Goal: Communication & Community: Connect with others

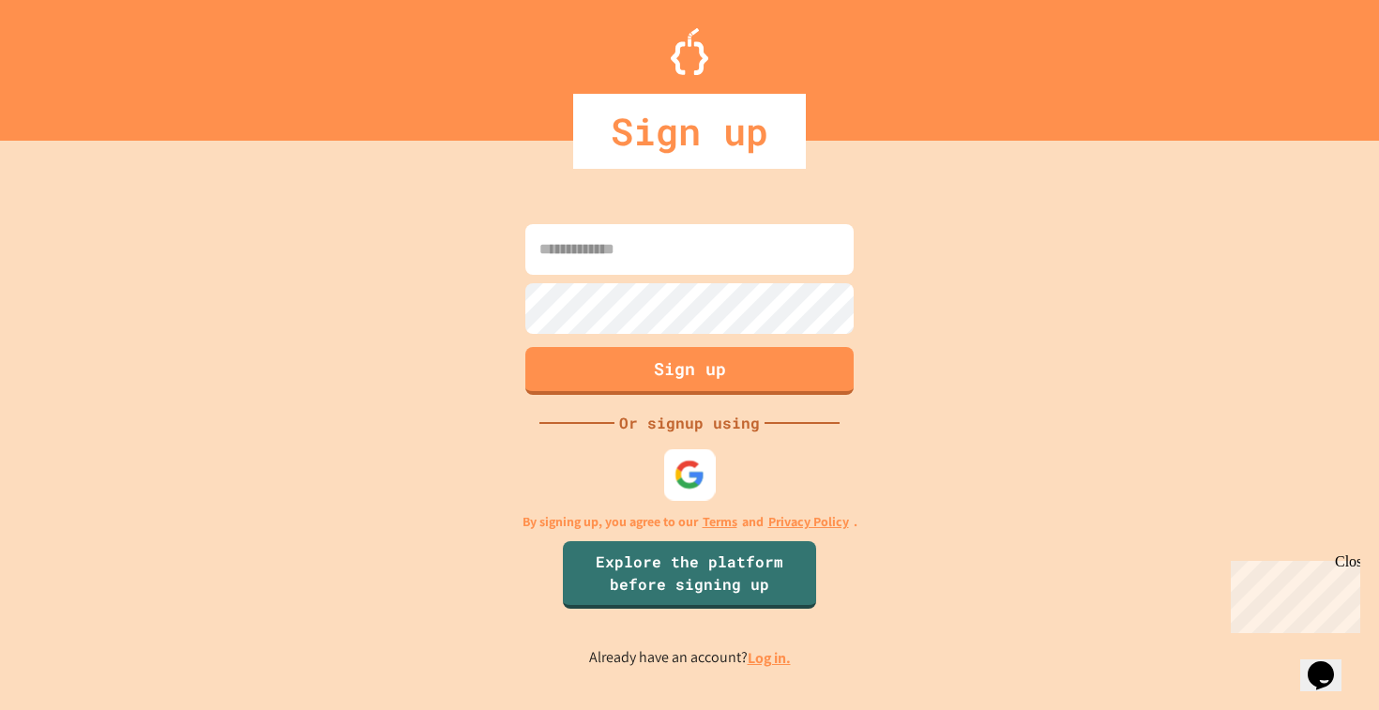
click at [697, 478] on img at bounding box center [690, 474] width 31 height 31
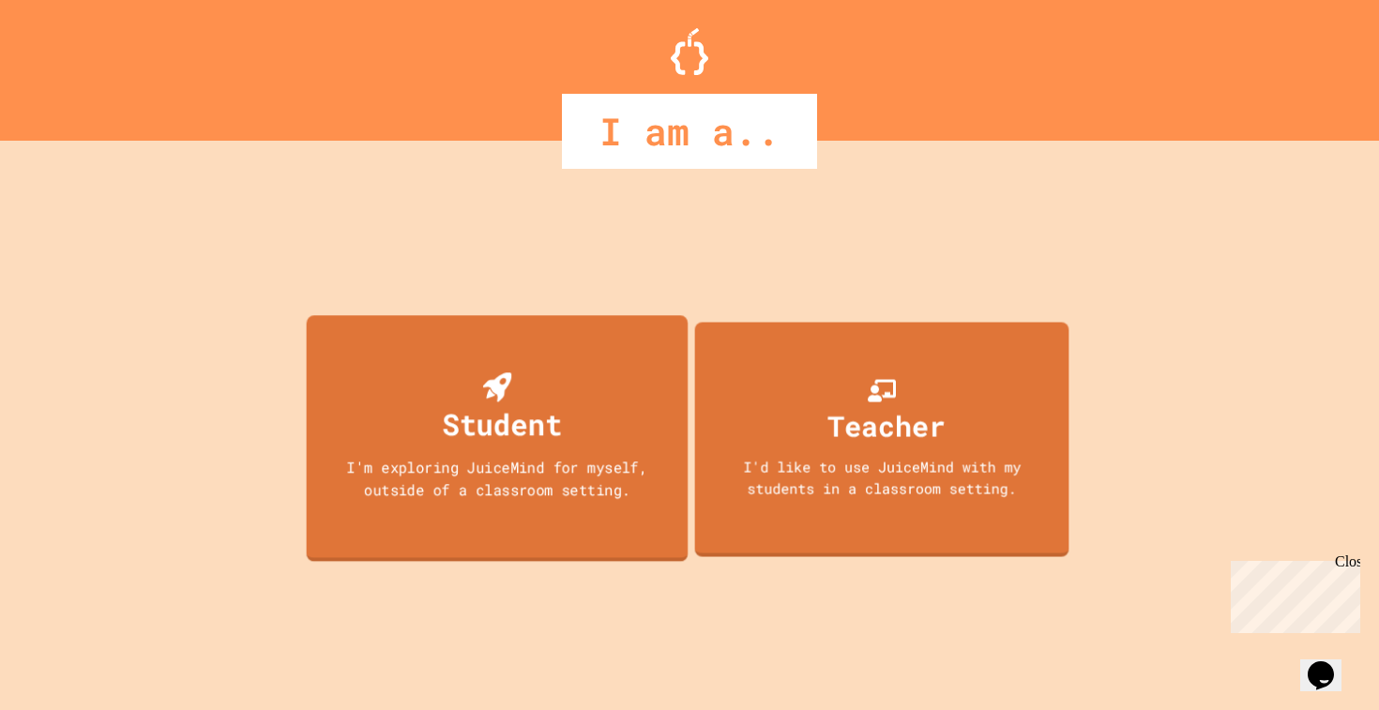
click at [561, 433] on div "Student I'm exploring JuiceMind for myself, outside of a classroom setting." at bounding box center [498, 438] width 382 height 247
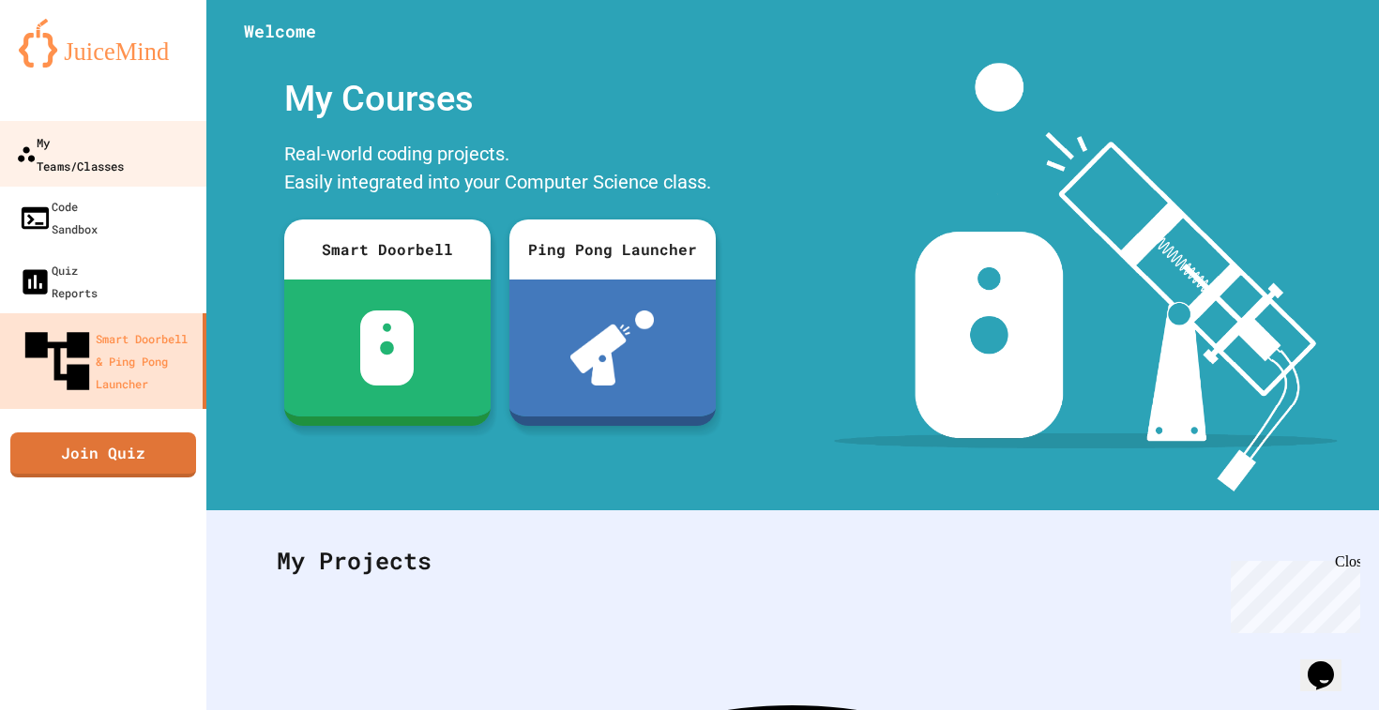
click at [112, 156] on link "My Teams/Classes" at bounding box center [103, 154] width 213 height 66
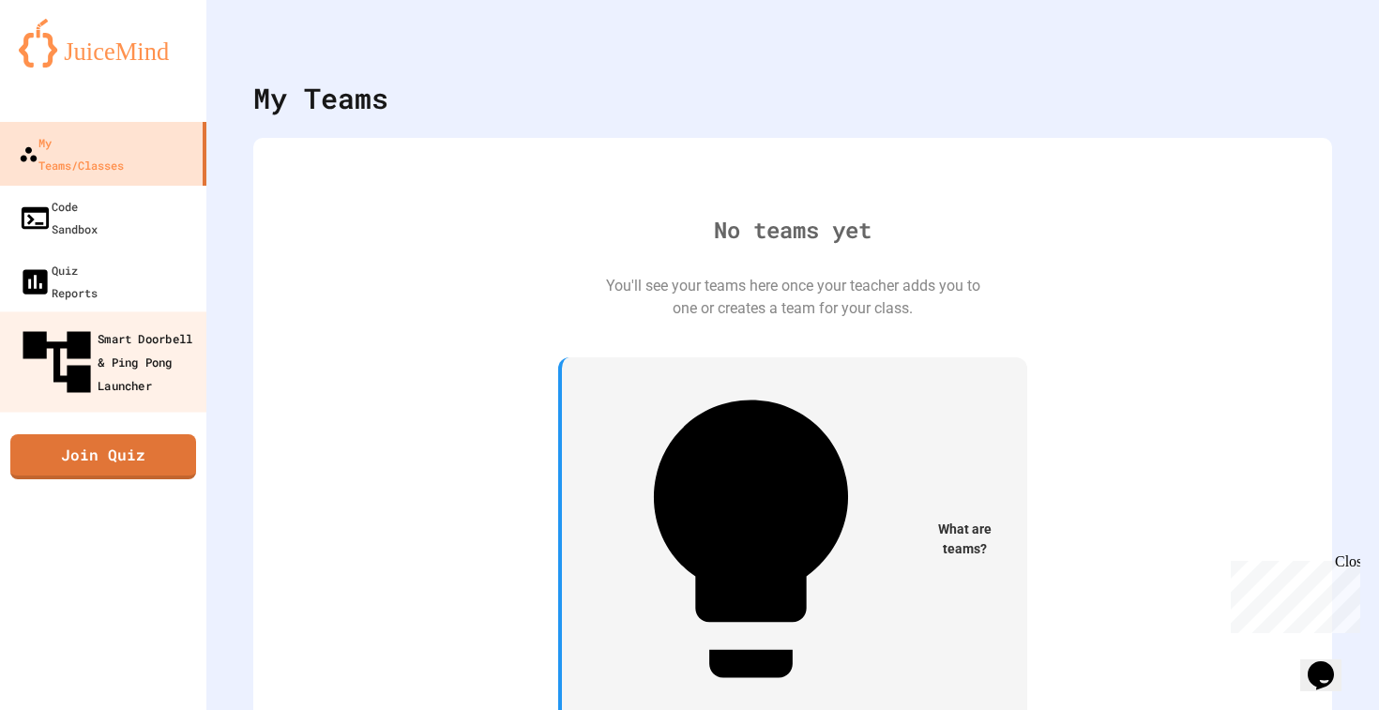
click at [108, 322] on div "Smart Doorbell & Ping Pong Launcher" at bounding box center [109, 363] width 186 height 82
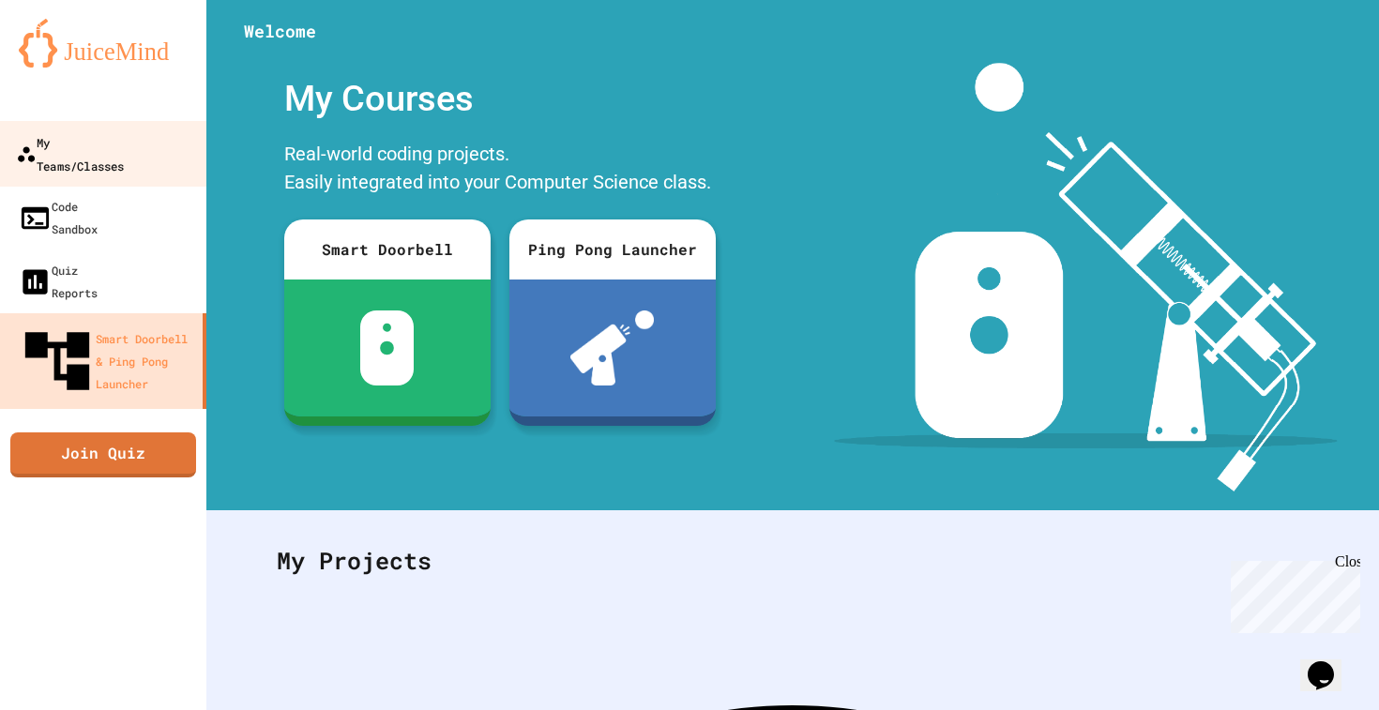
click at [123, 159] on link "My Teams/Classes" at bounding box center [103, 154] width 213 height 66
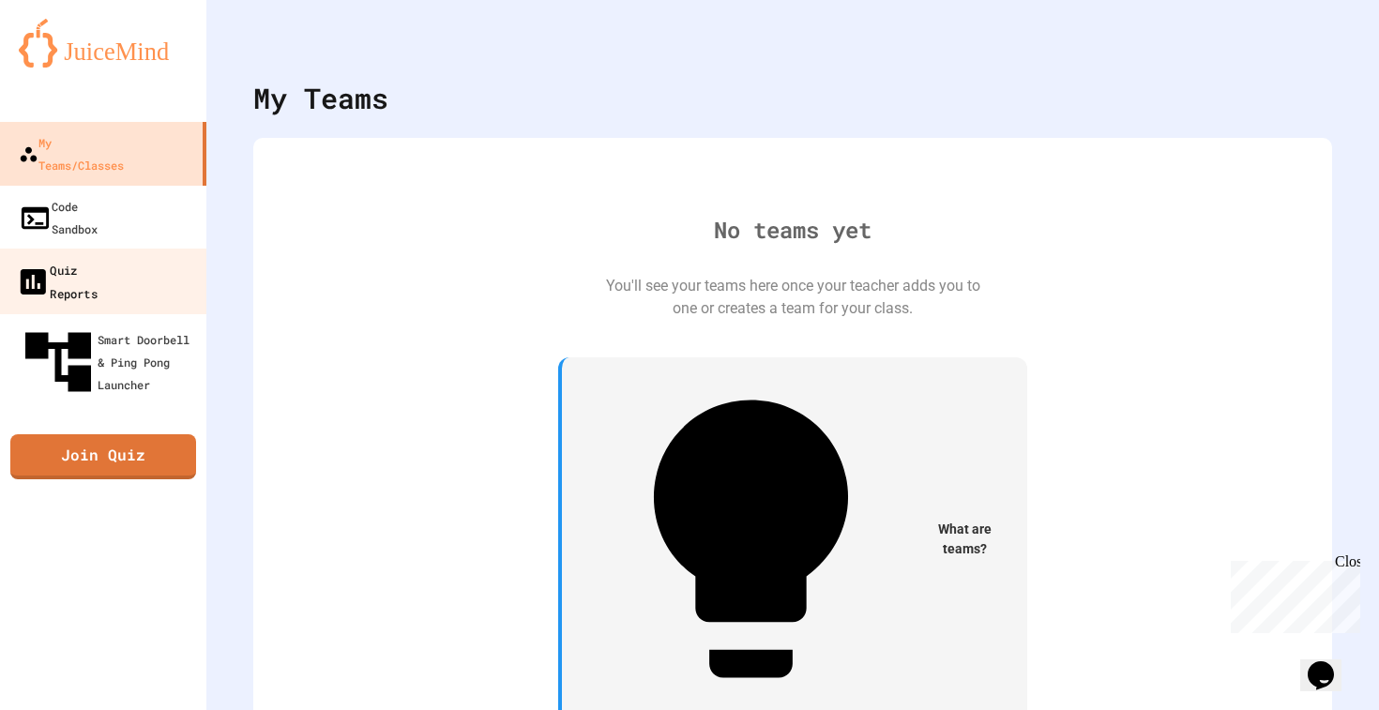
click at [84, 258] on div "Quiz Reports" at bounding box center [57, 281] width 82 height 46
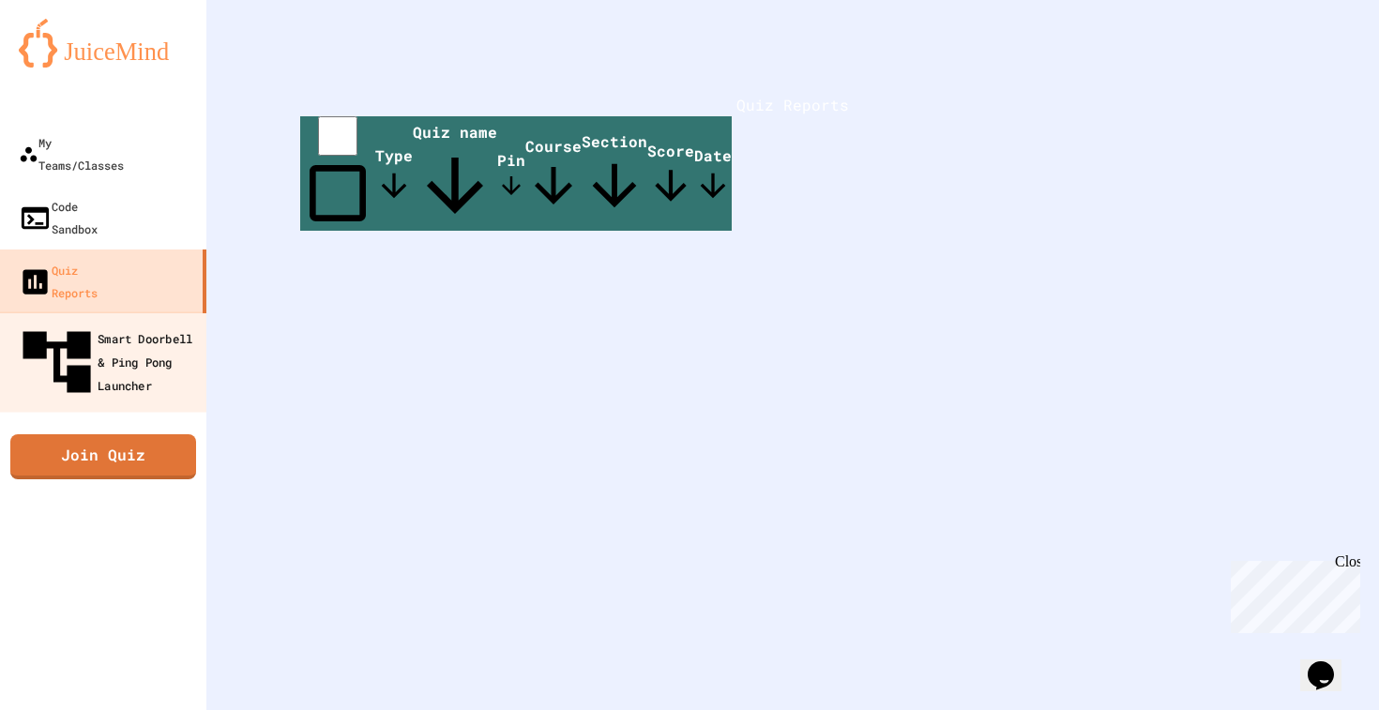
click at [90, 322] on div "Smart Doorbell & Ping Pong Launcher" at bounding box center [109, 363] width 186 height 82
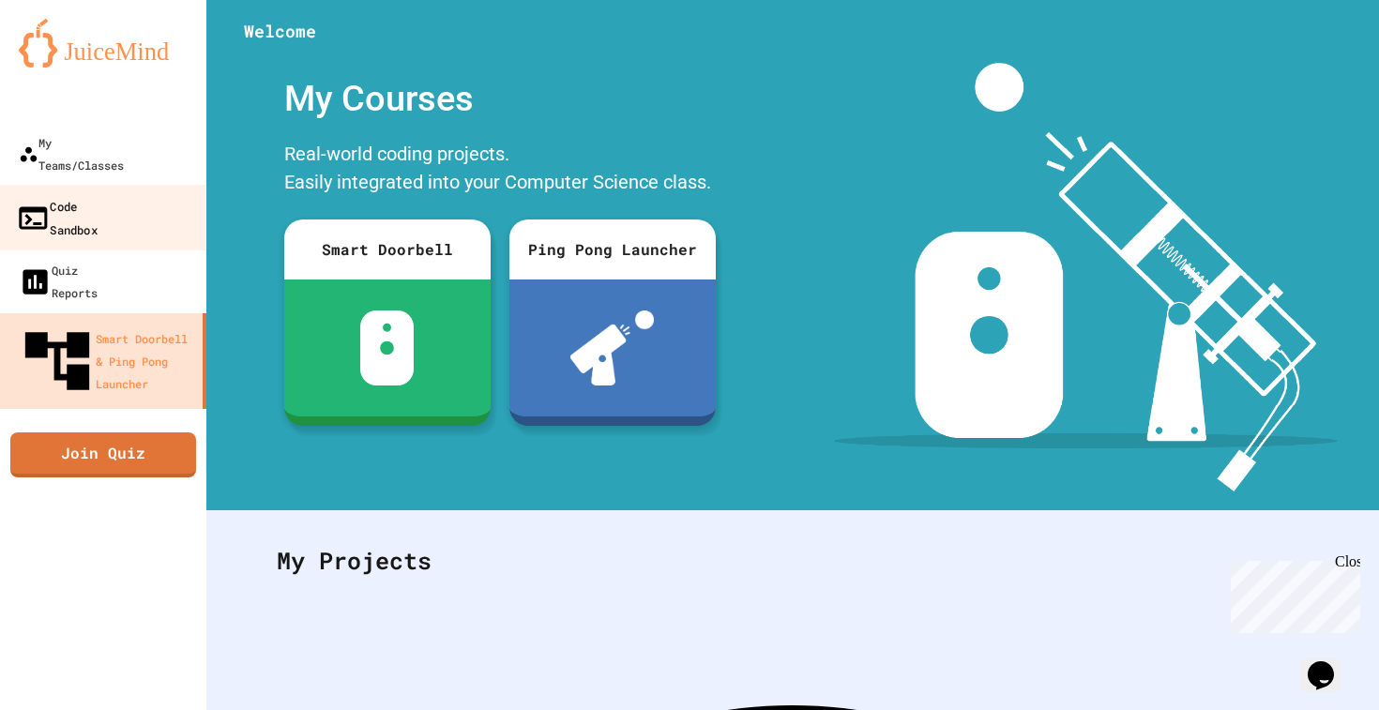
click at [99, 197] on link "Code Sandbox" at bounding box center [103, 218] width 213 height 66
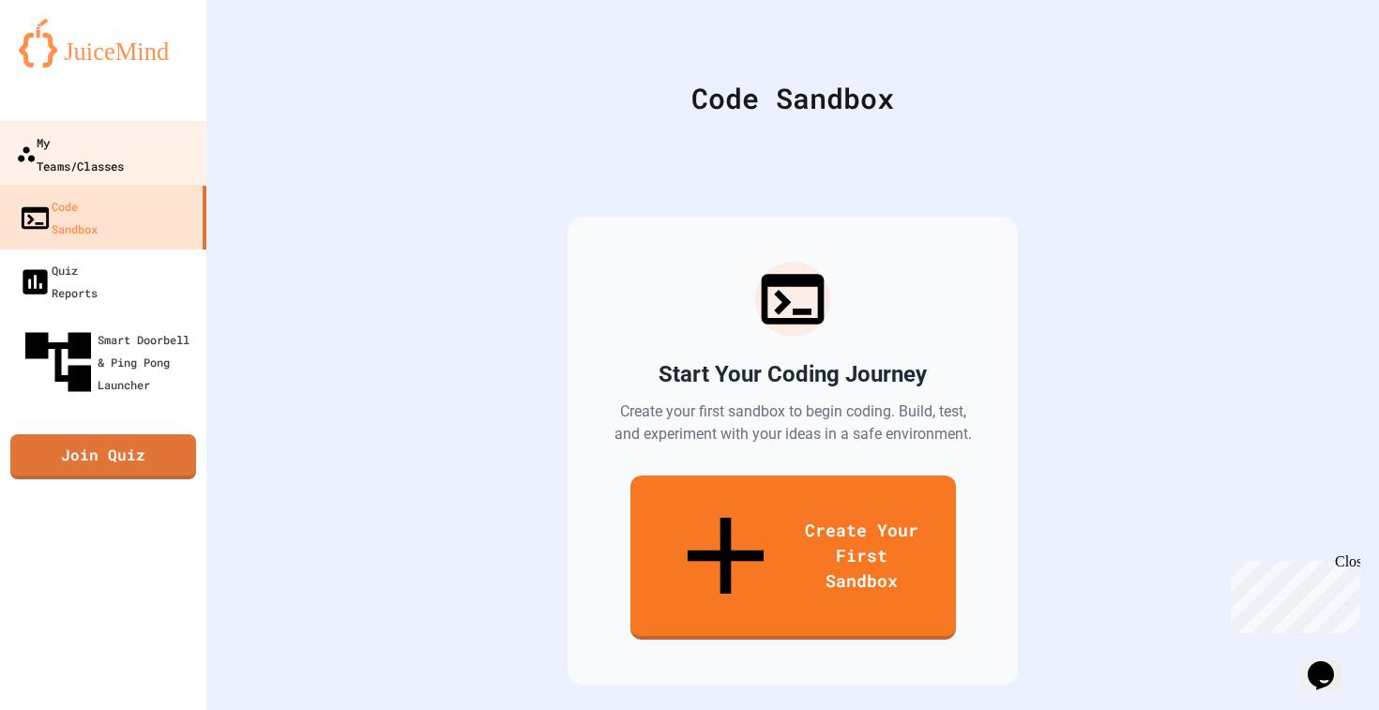
click at [107, 153] on div "My Teams/Classes" at bounding box center [70, 153] width 108 height 46
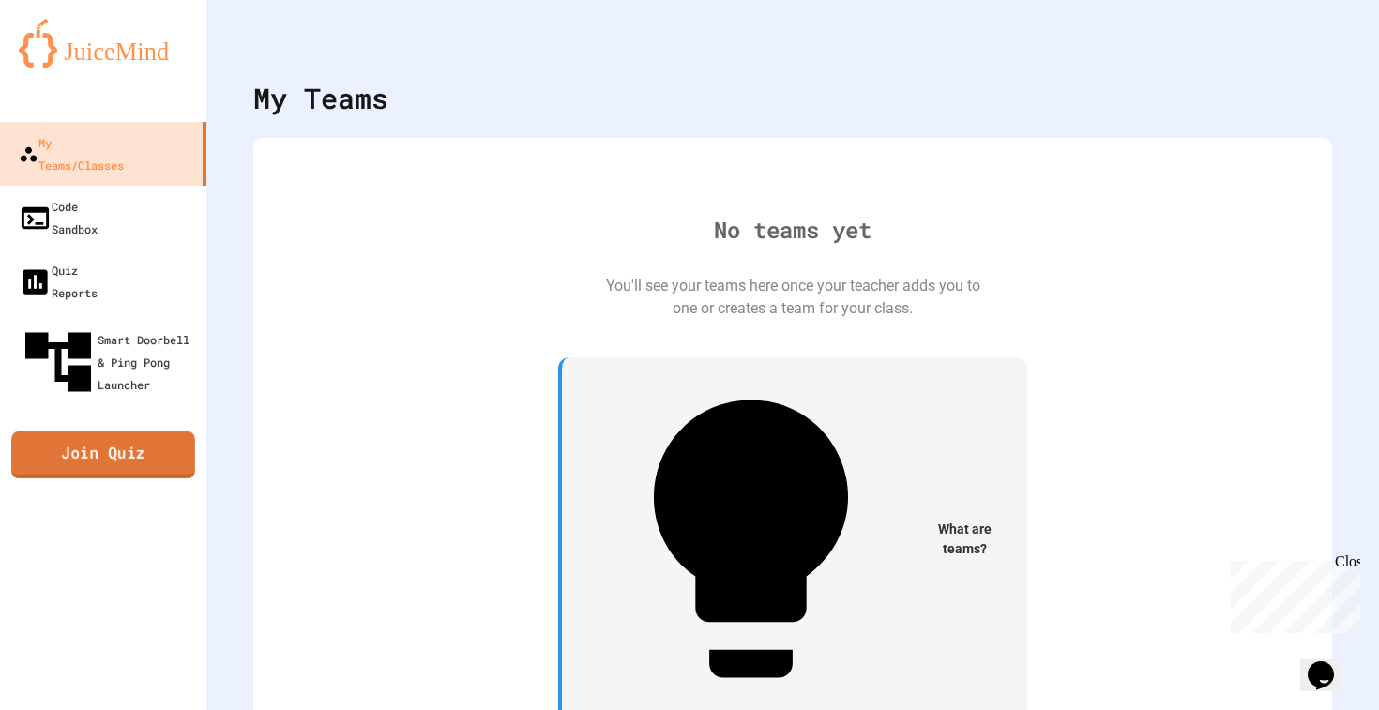
click at [105, 432] on link "Join Quiz" at bounding box center [103, 455] width 184 height 47
click at [127, 62] on img at bounding box center [103, 43] width 169 height 49
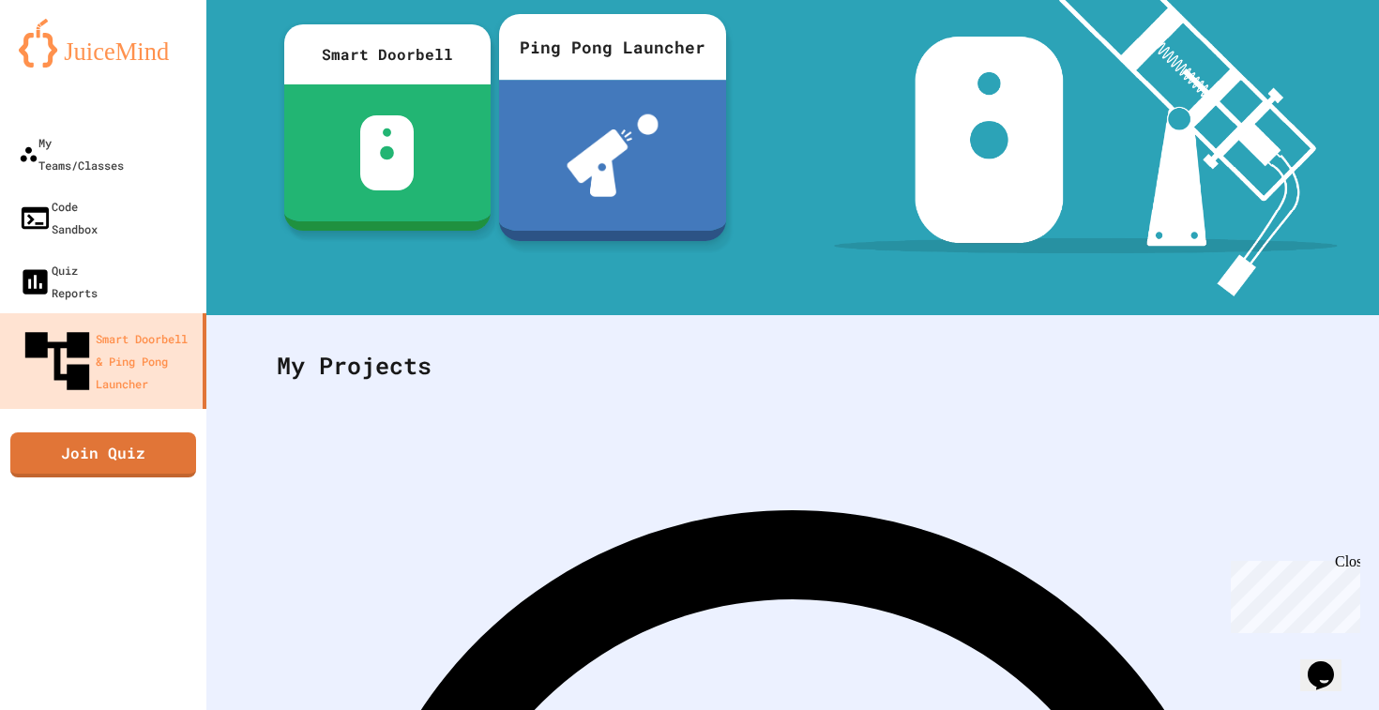
scroll to position [217, 0]
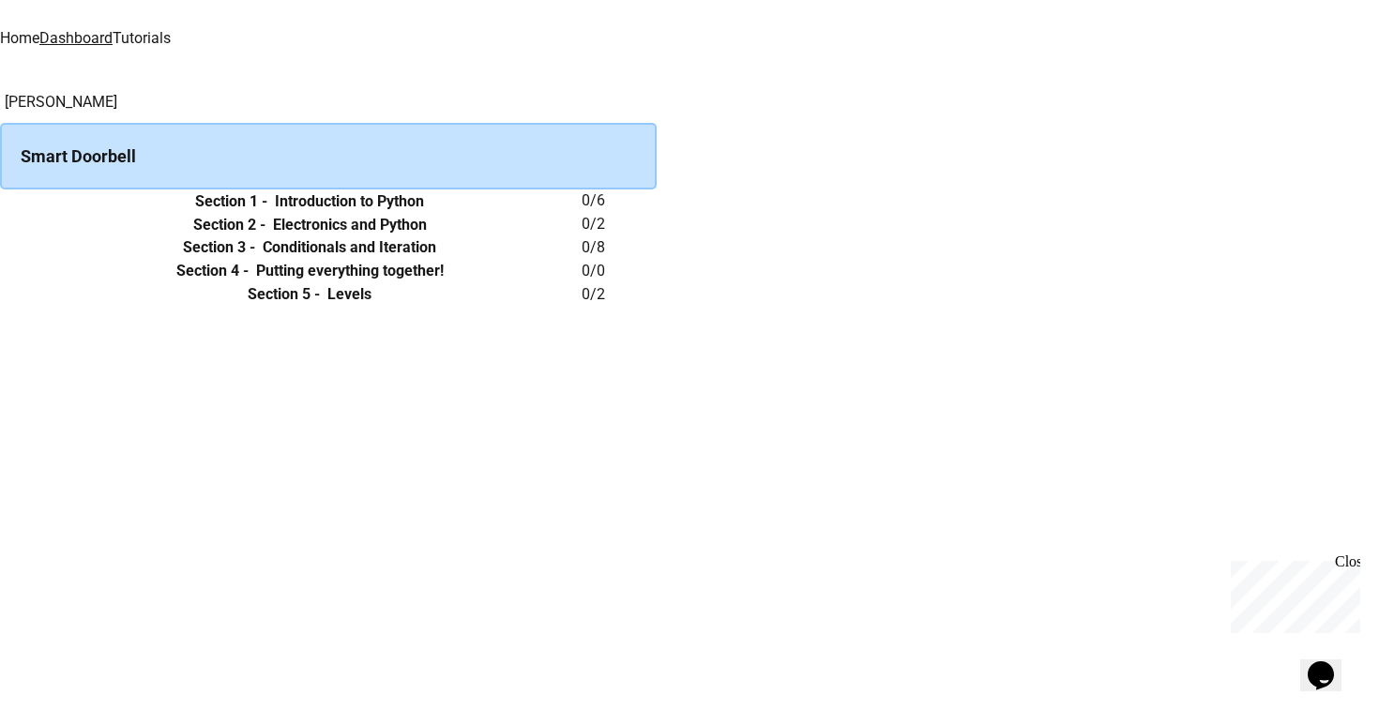
click at [0, 202] on icon "expand row" at bounding box center [0, 202] width 0 height 0
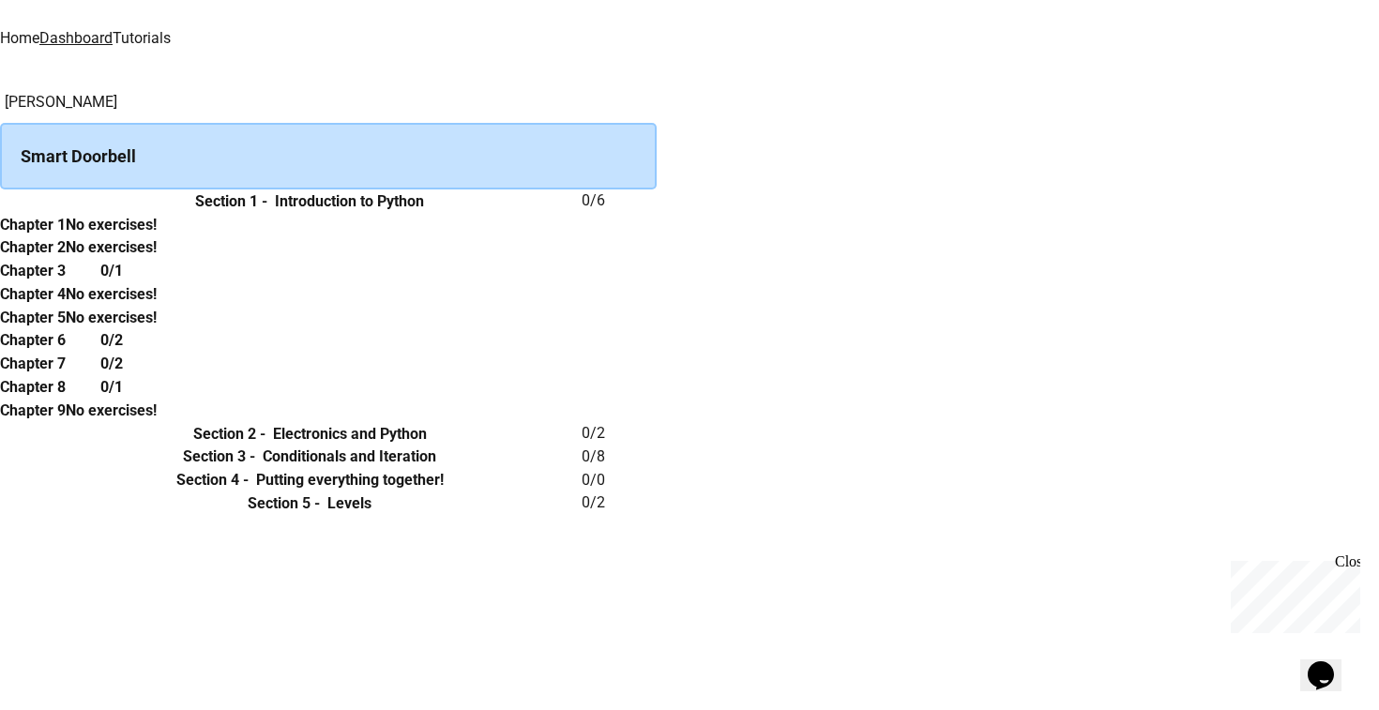
click at [0, 202] on icon "expand row" at bounding box center [0, 202] width 0 height 0
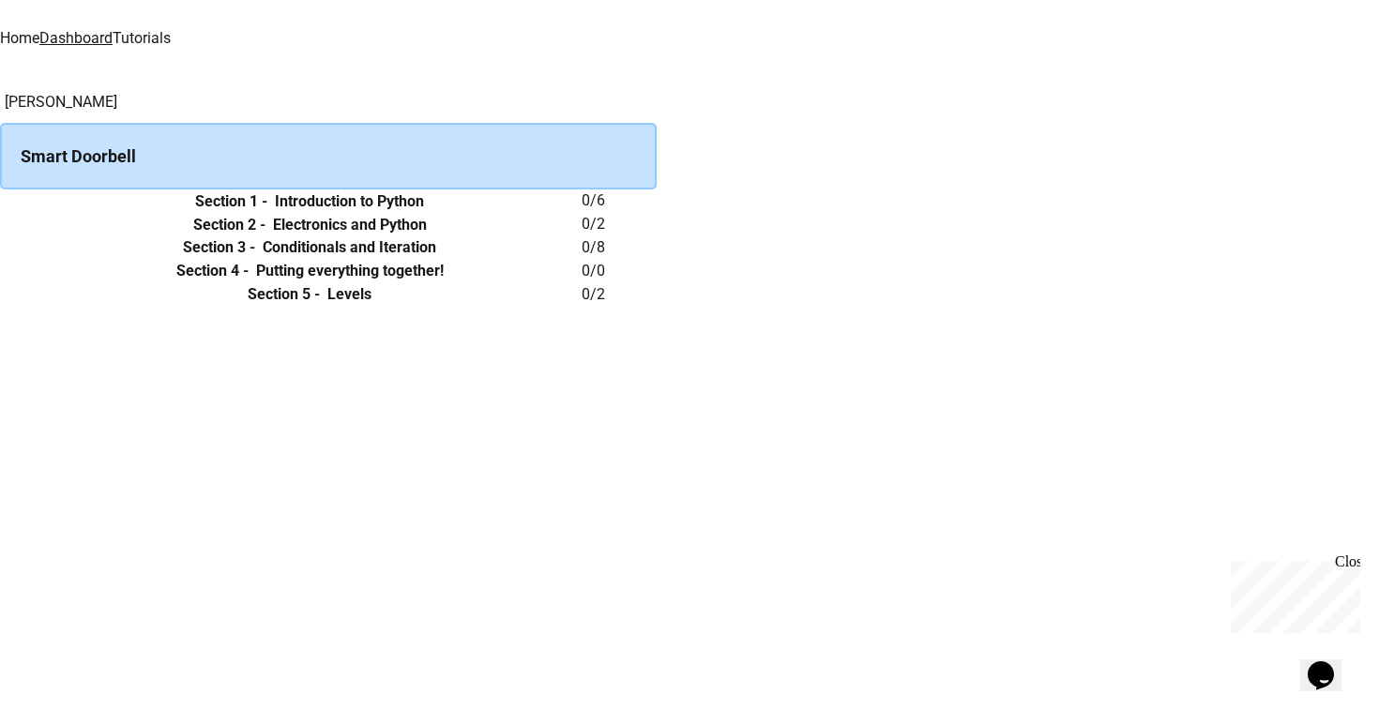
click at [0, 225] on icon "expand row" at bounding box center [0, 225] width 0 height 0
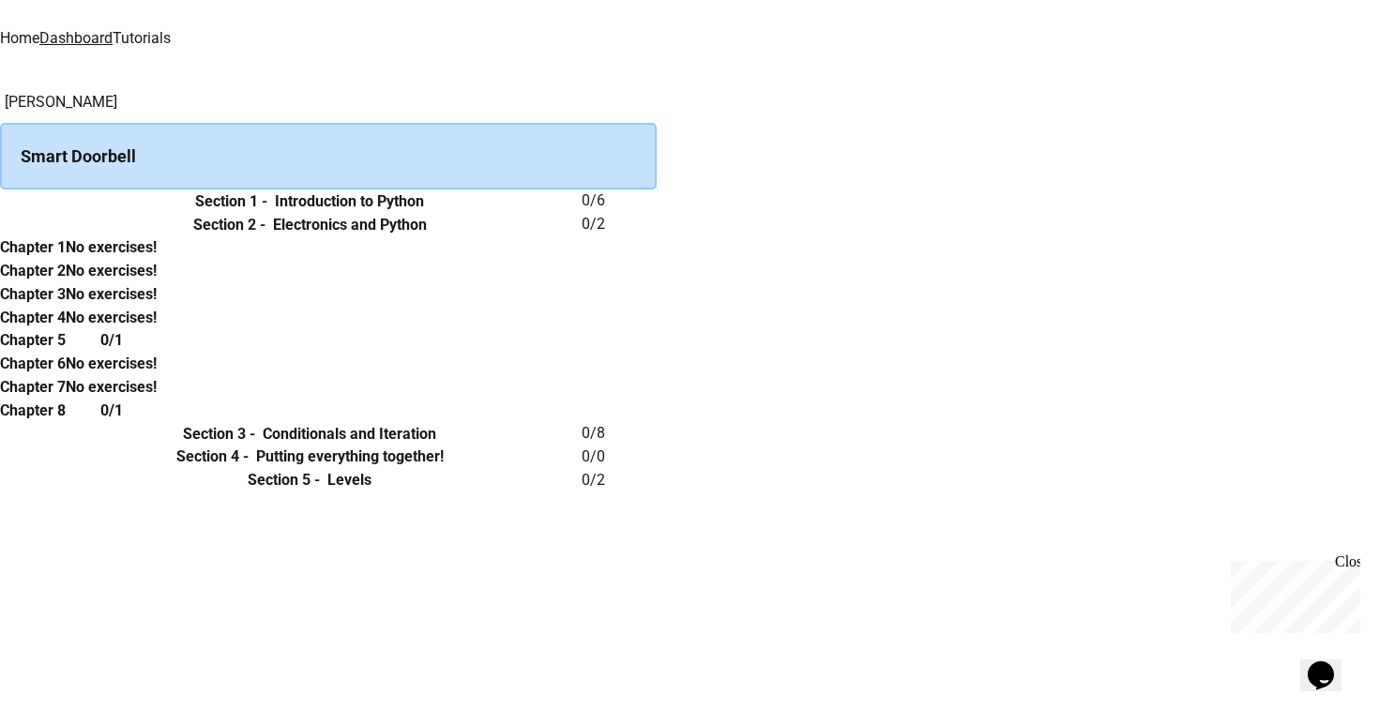
click at [17, 239] on icon "expand row" at bounding box center [11, 236] width 11 height 7
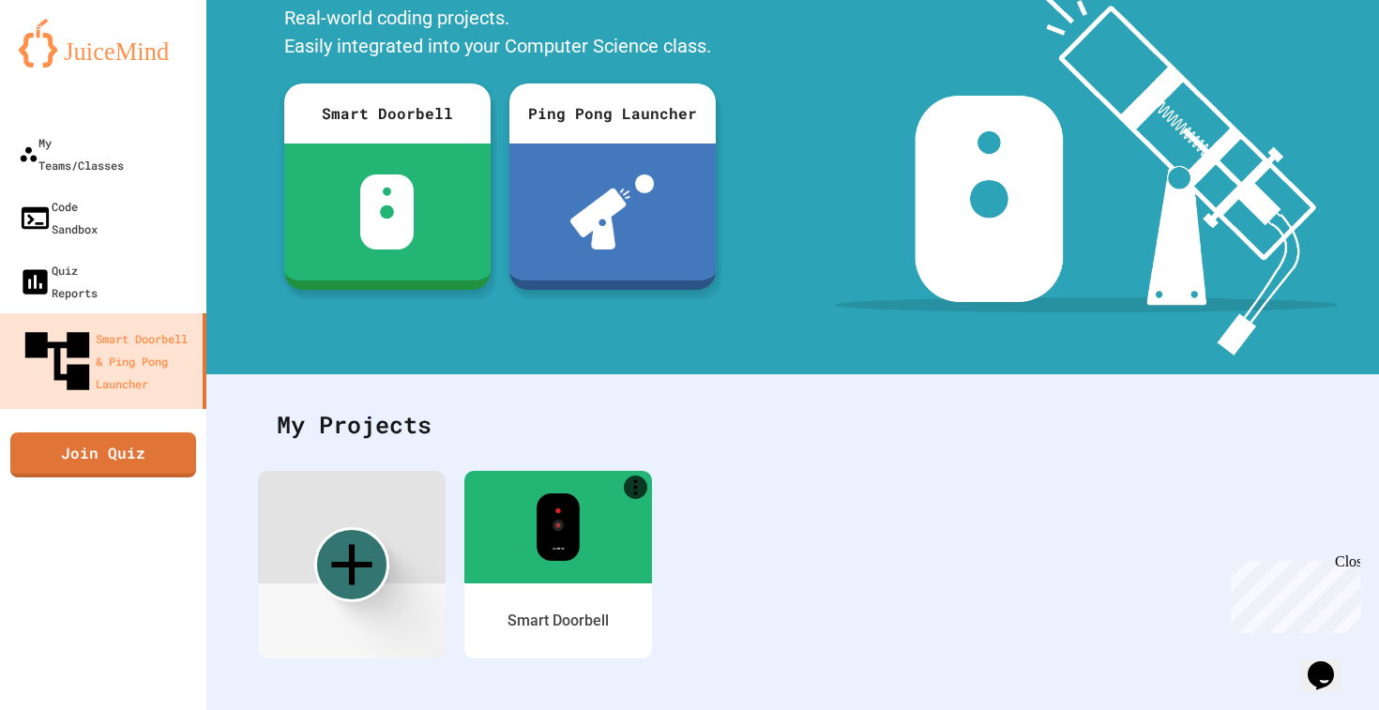
scroll to position [144, 0]
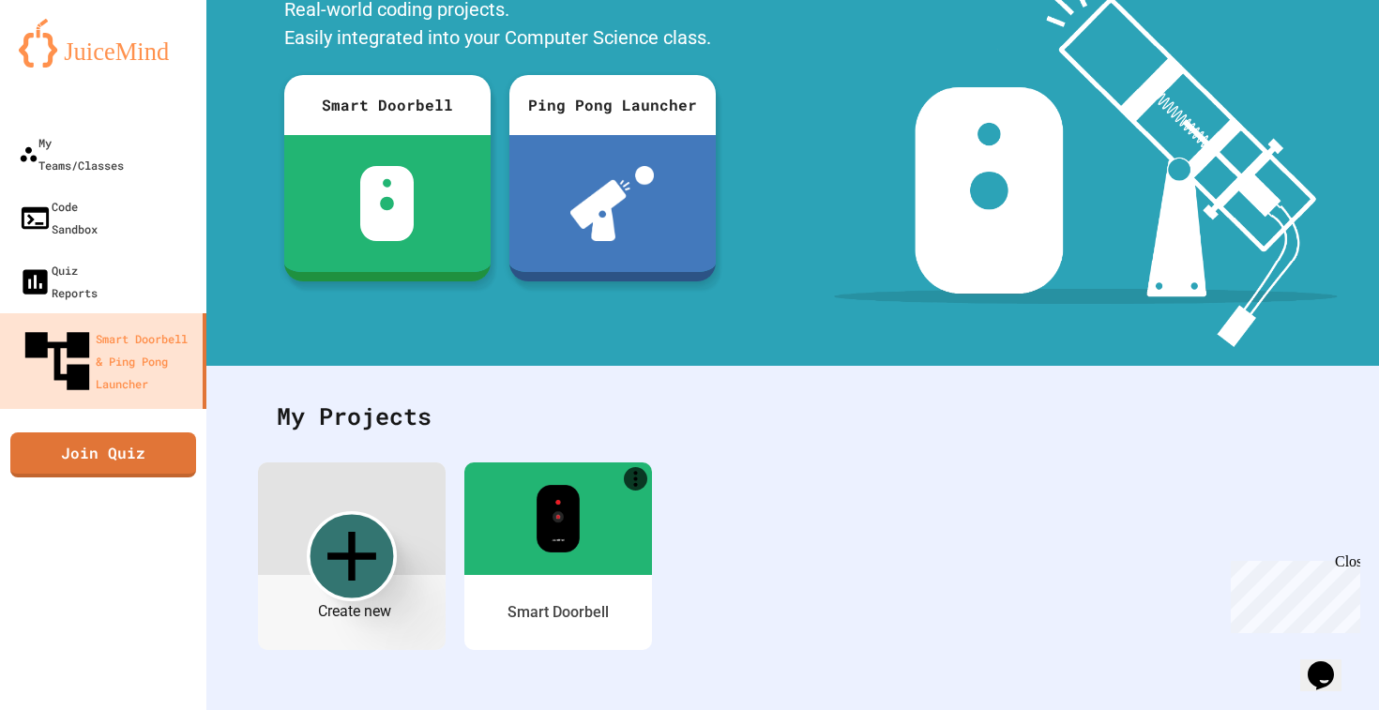
click at [356, 576] on icon "Create new" at bounding box center [352, 555] width 83 height 83
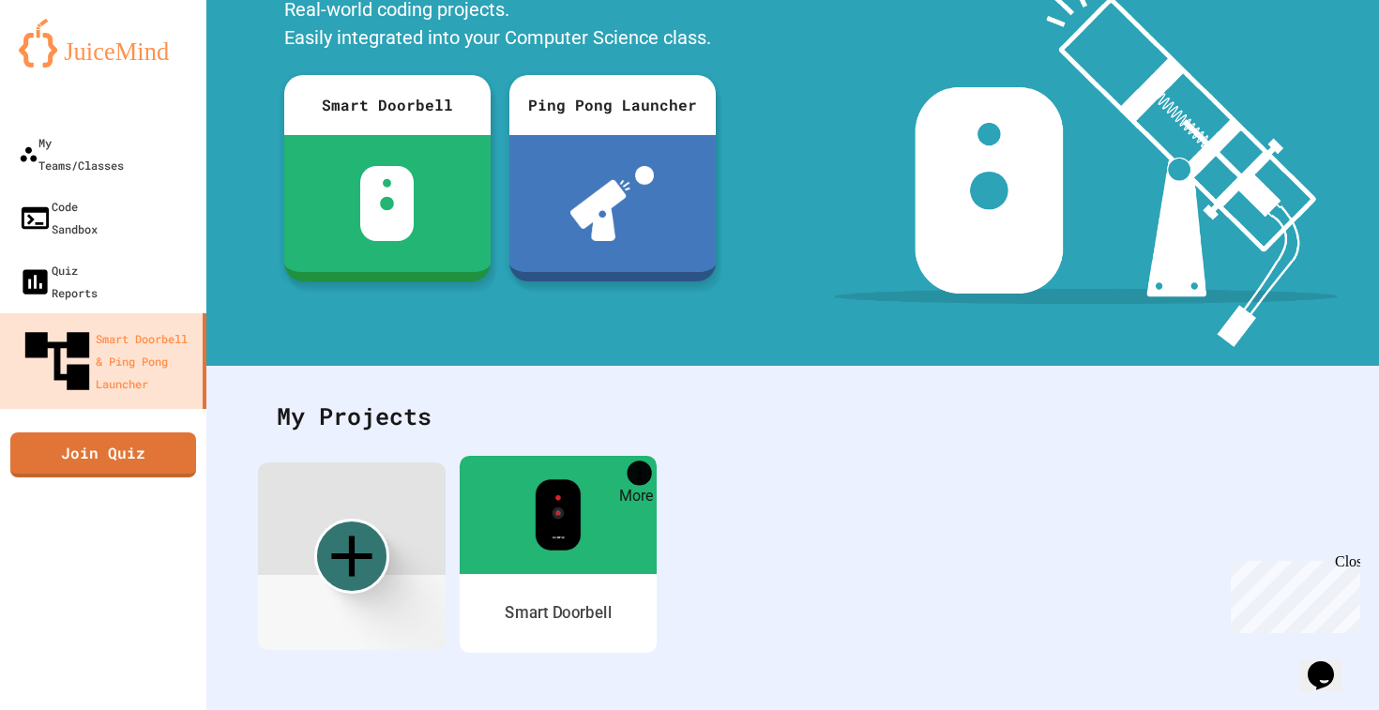
click at [632, 481] on link "More" at bounding box center [640, 473] width 24 height 24
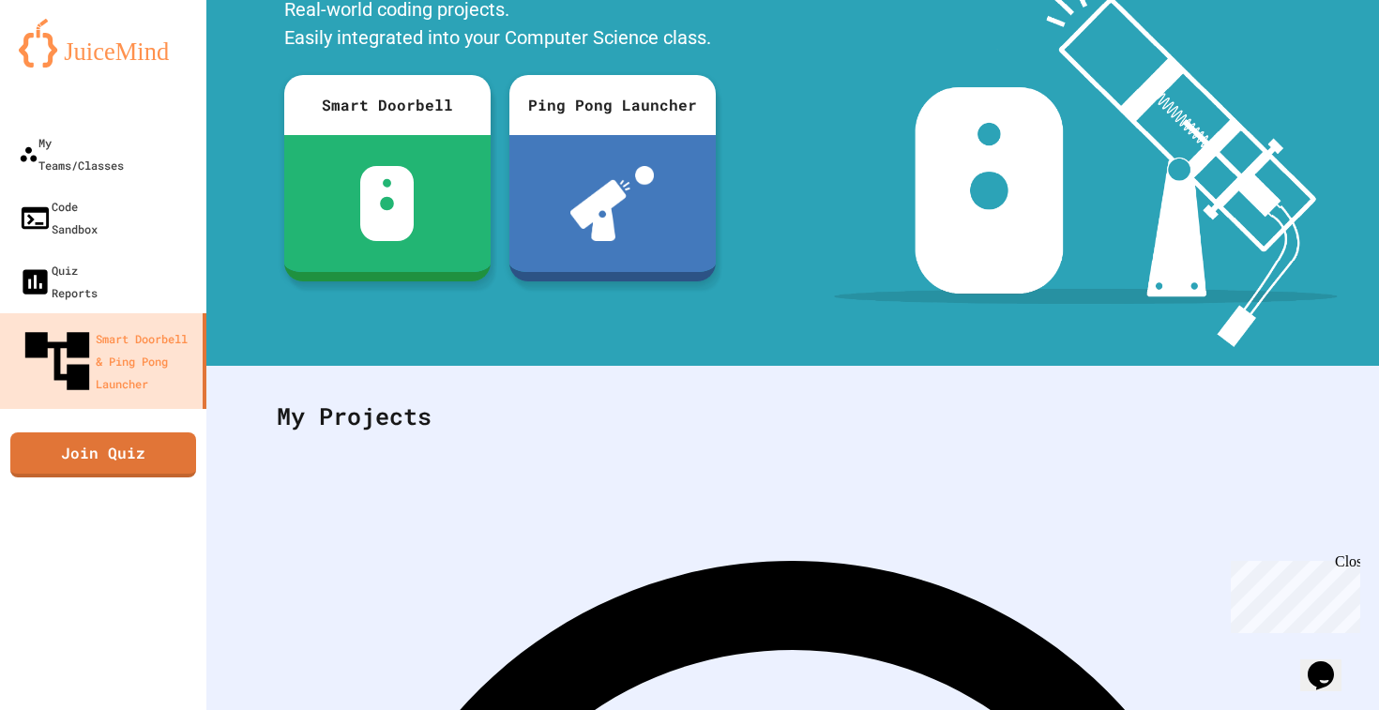
scroll to position [0, 0]
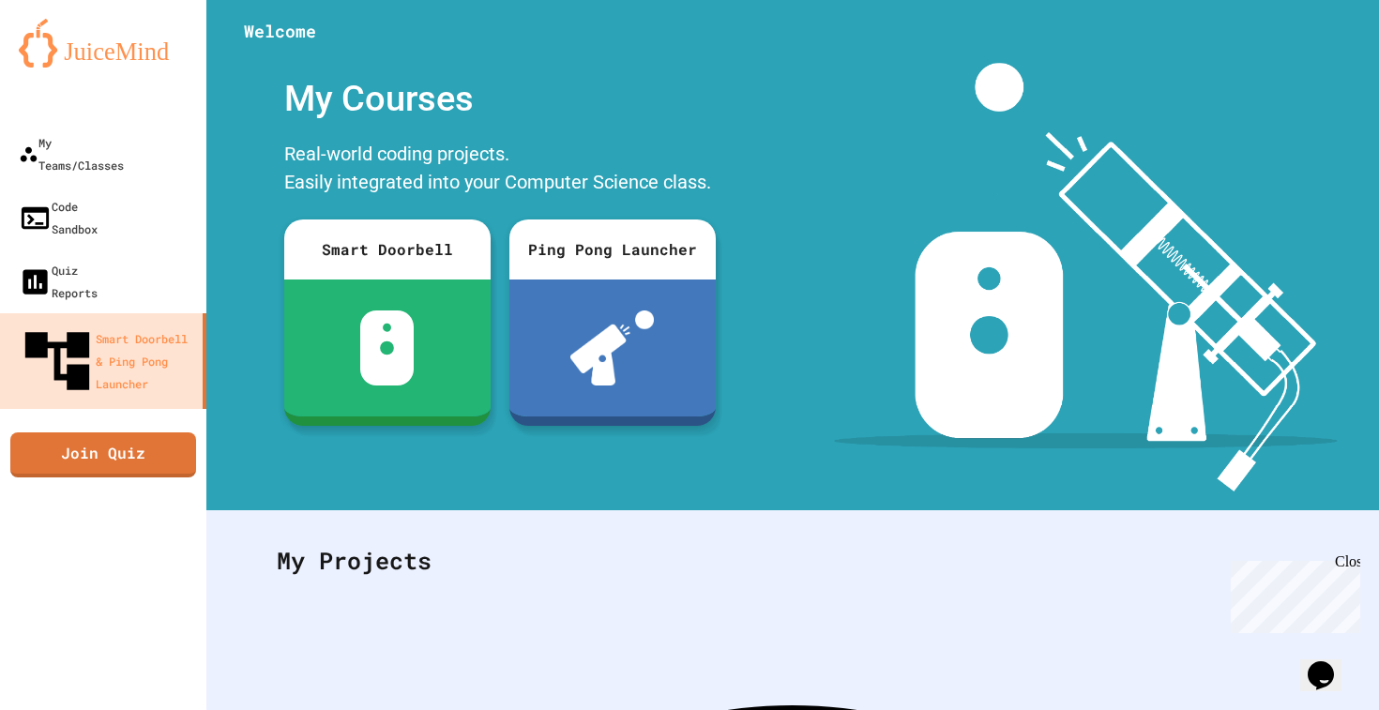
click at [125, 48] on img at bounding box center [103, 43] width 169 height 49
click at [98, 194] on div "Code Sandbox" at bounding box center [57, 217] width 82 height 46
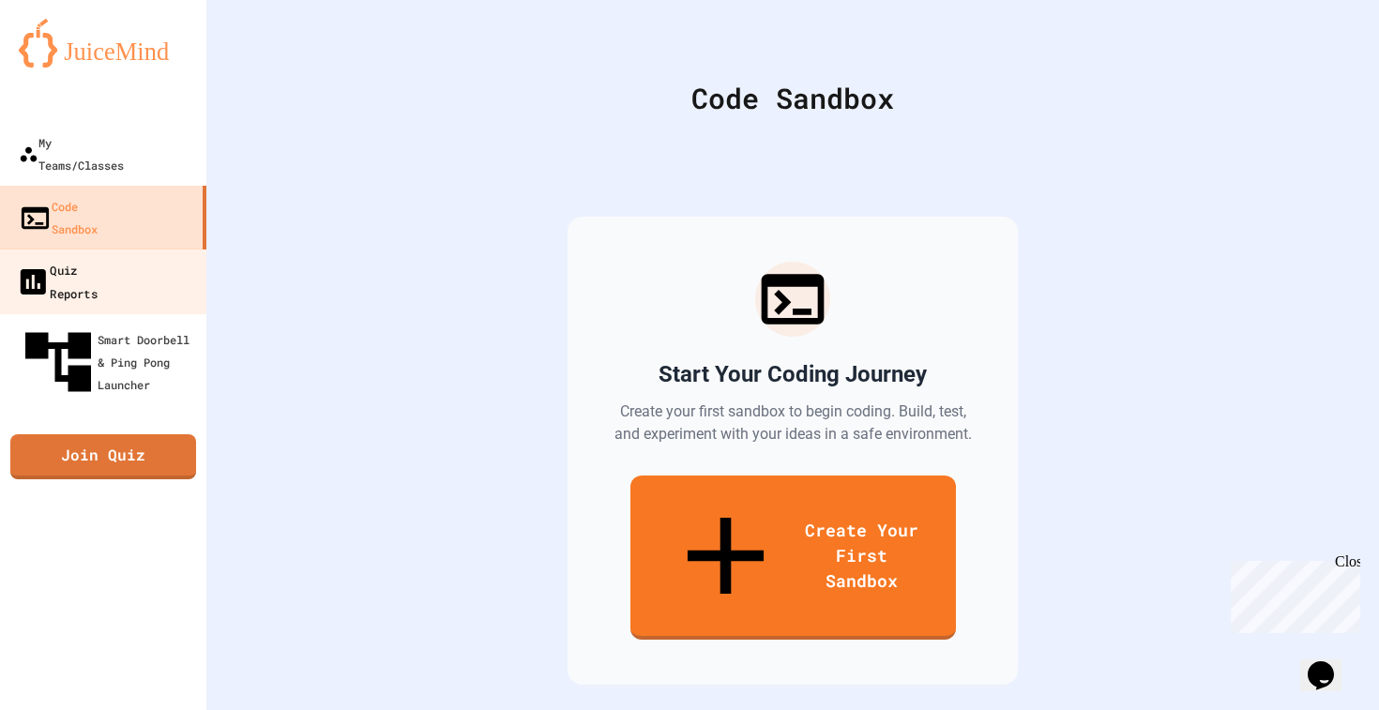
click at [98, 258] on div "Quiz Reports" at bounding box center [57, 281] width 82 height 46
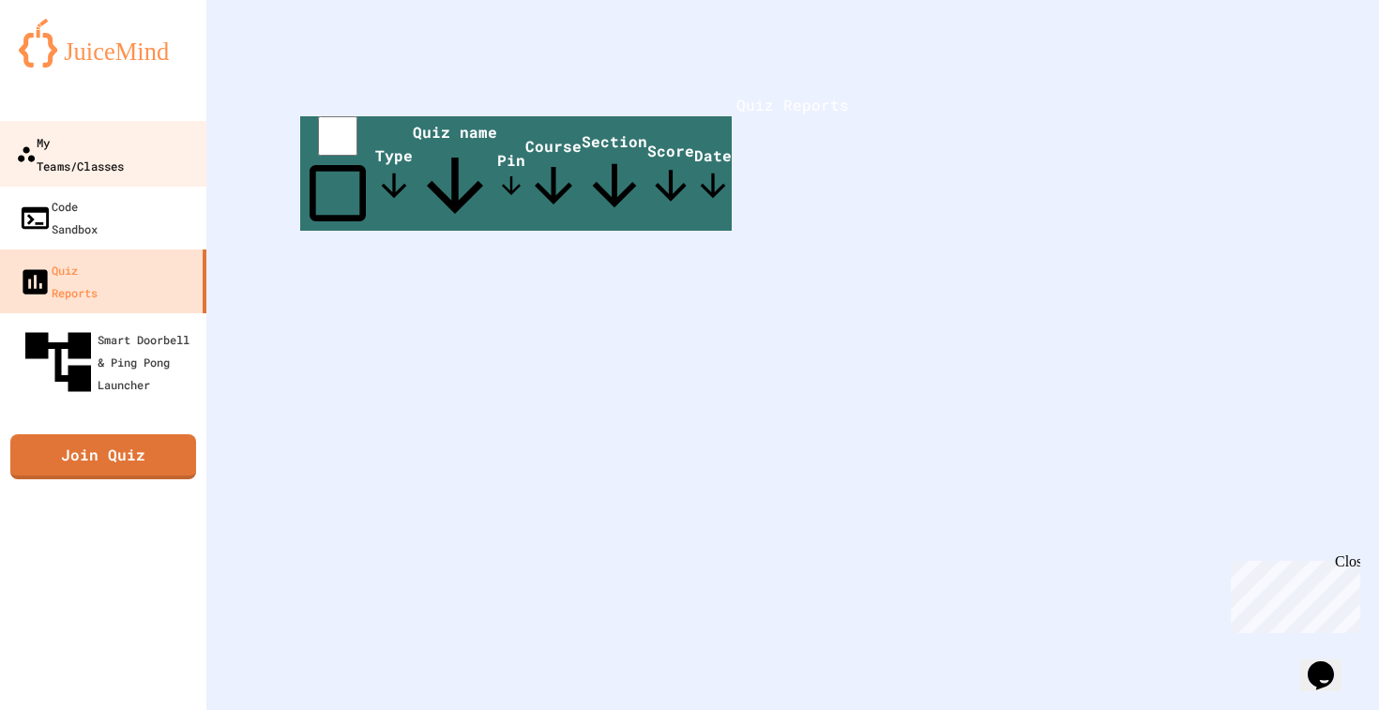
click at [100, 134] on div "My Teams/Classes" at bounding box center [70, 153] width 108 height 46
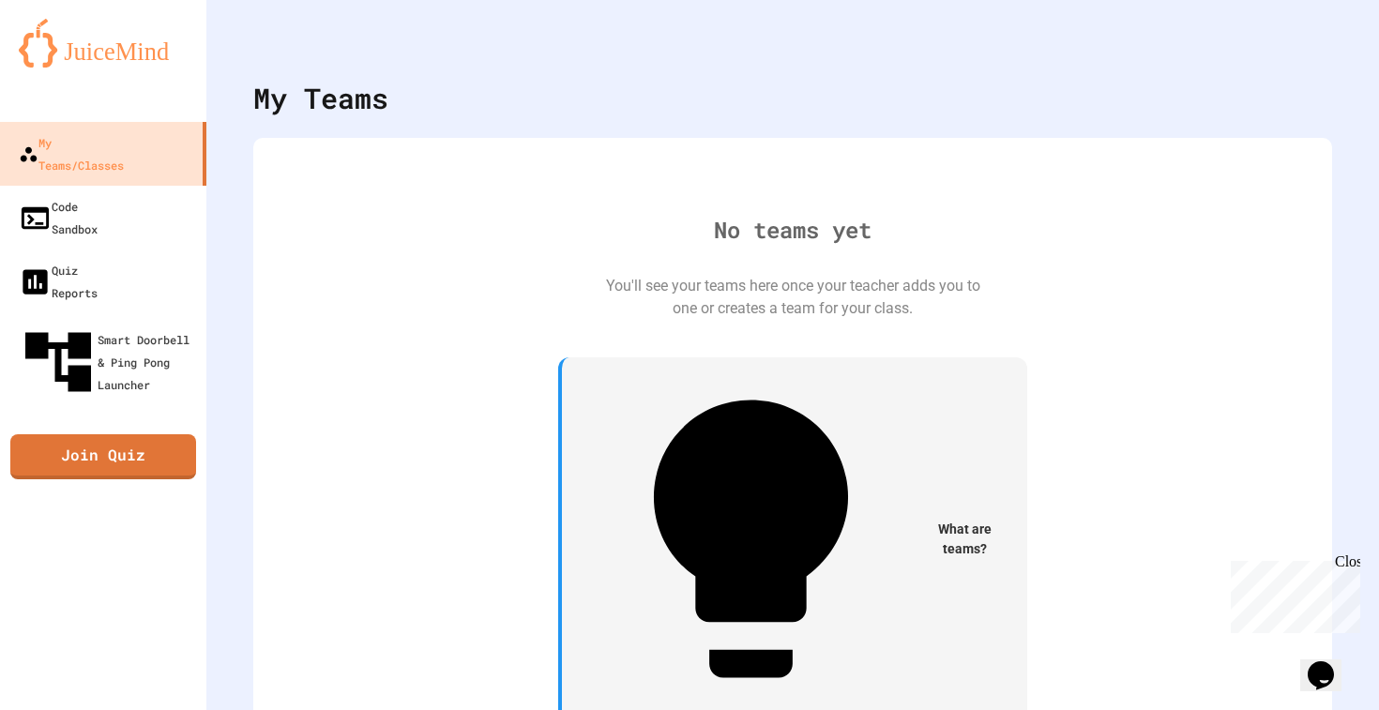
click at [111, 44] on img at bounding box center [103, 43] width 169 height 49
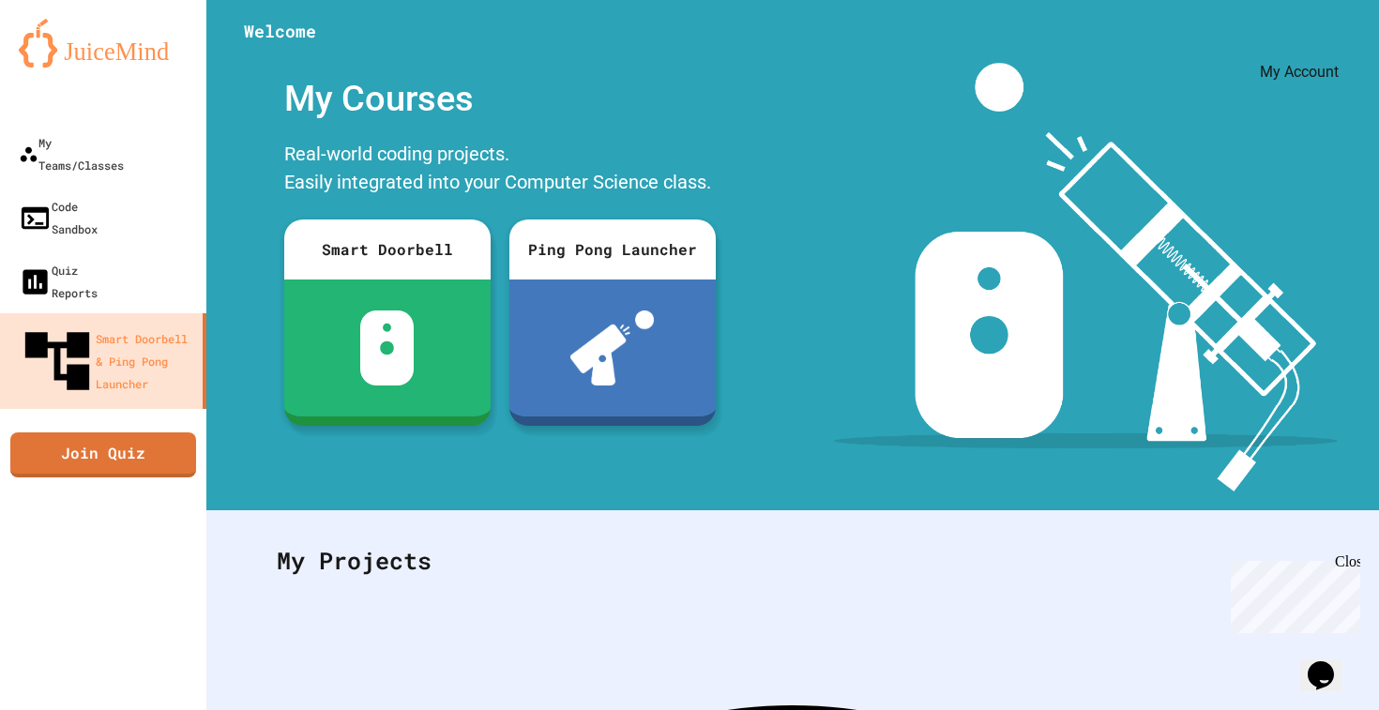
click at [1327, 51] on icon "My Account" at bounding box center [1336, 60] width 18 height 18
click at [1045, 709] on div at bounding box center [689, 710] width 1379 height 0
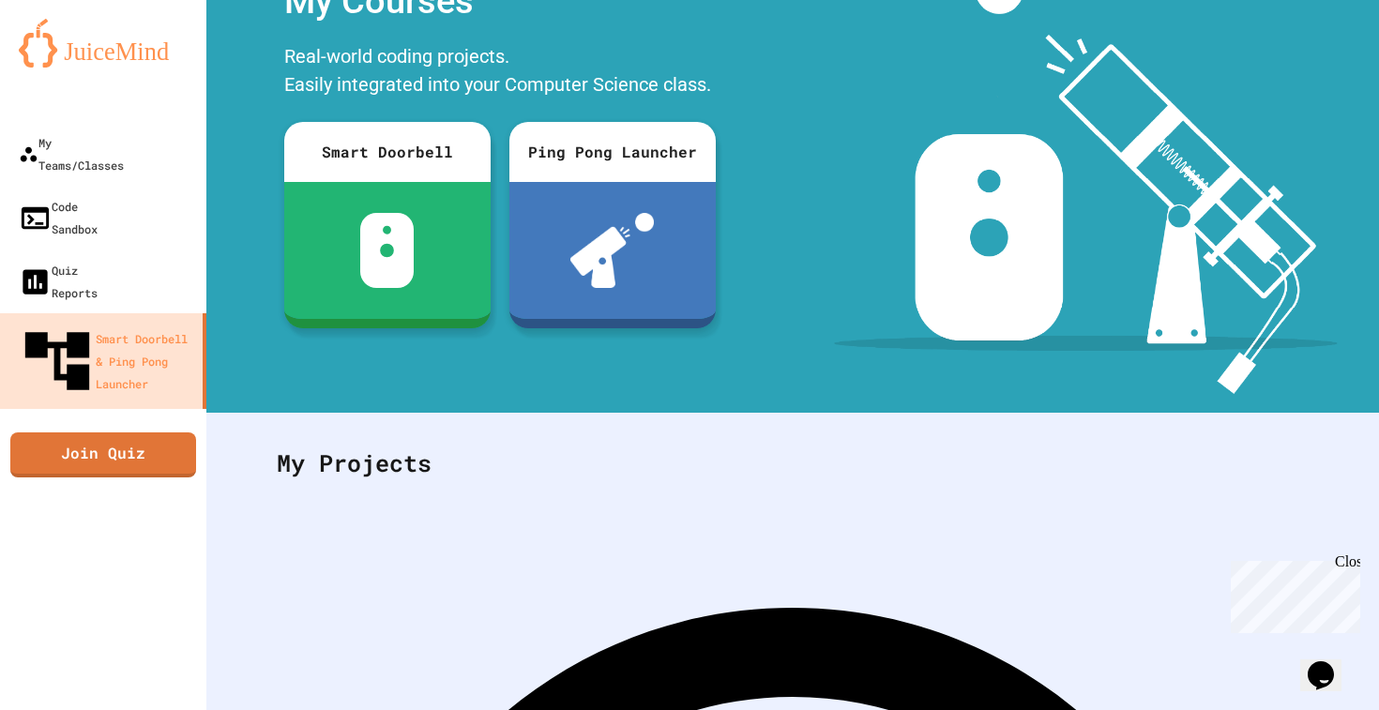
scroll to position [217, 0]
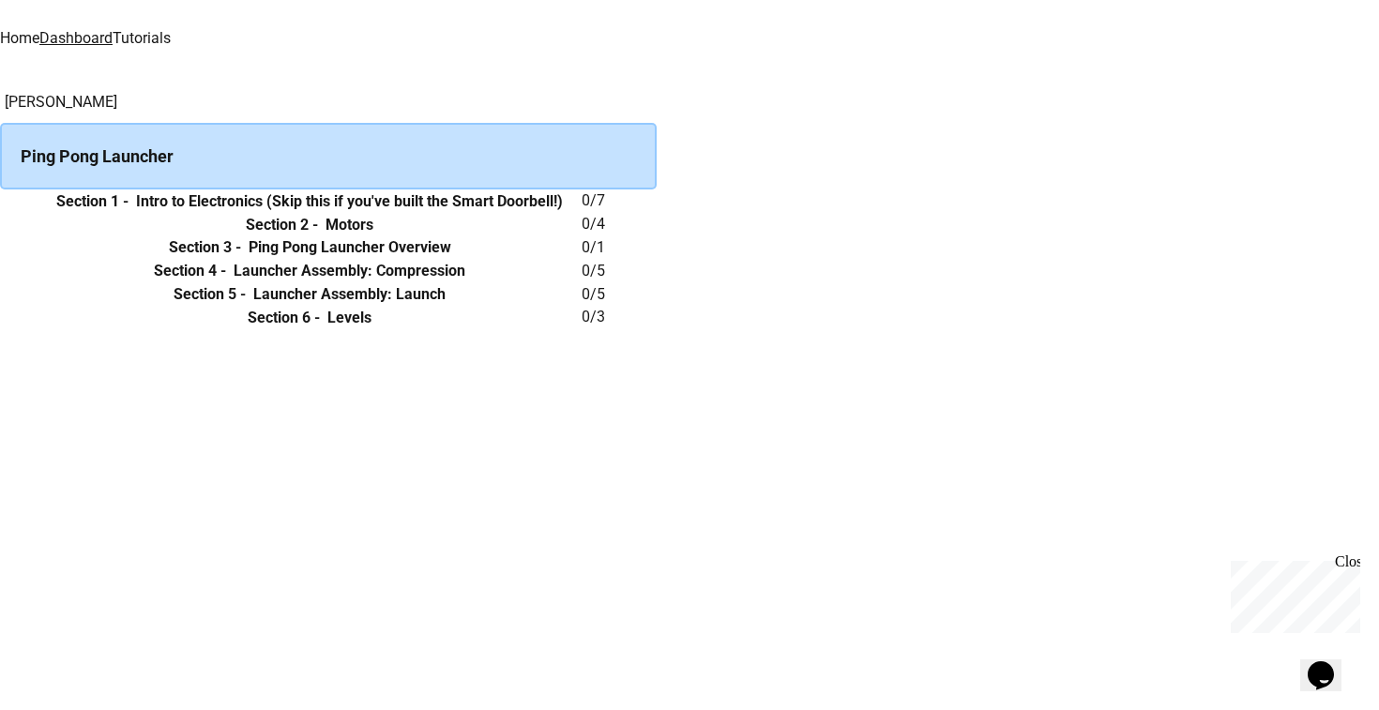
click at [17, 217] on icon "expand row" at bounding box center [11, 213] width 11 height 7
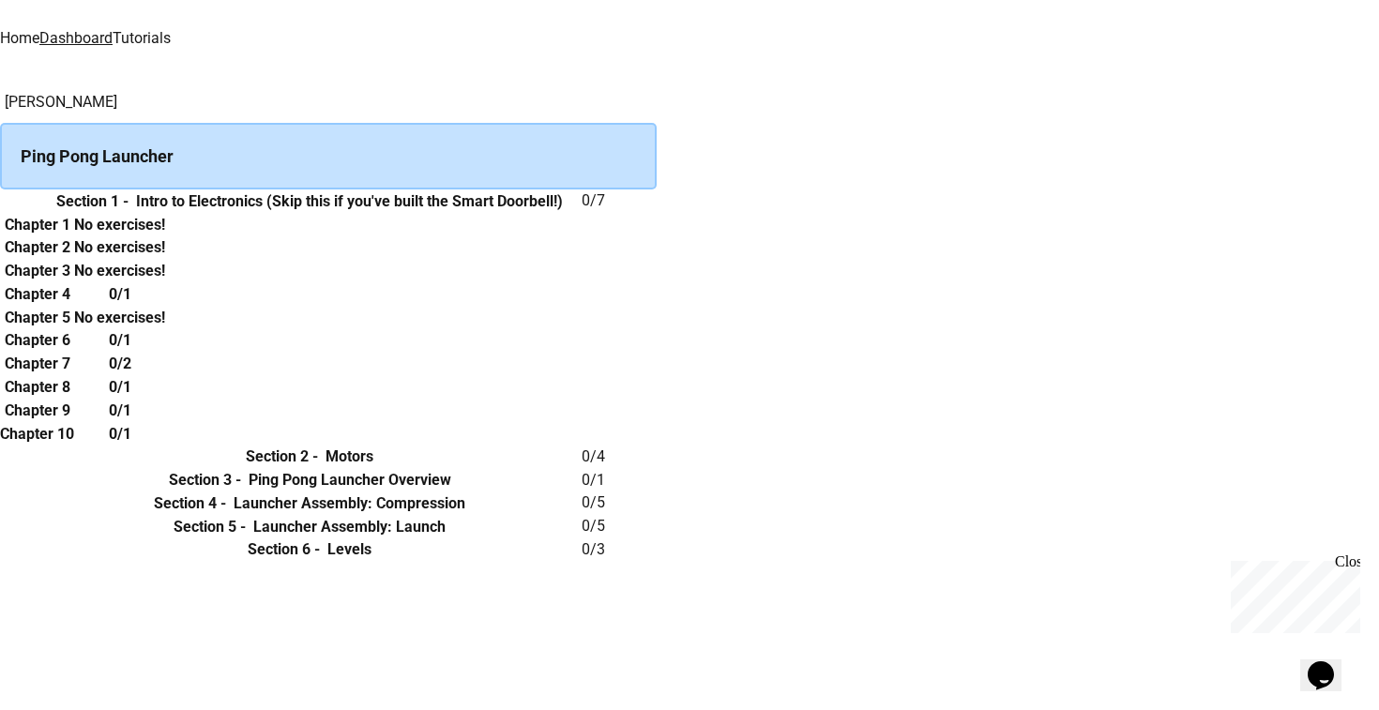
click at [0, 202] on icon "expand row" at bounding box center [0, 202] width 0 height 0
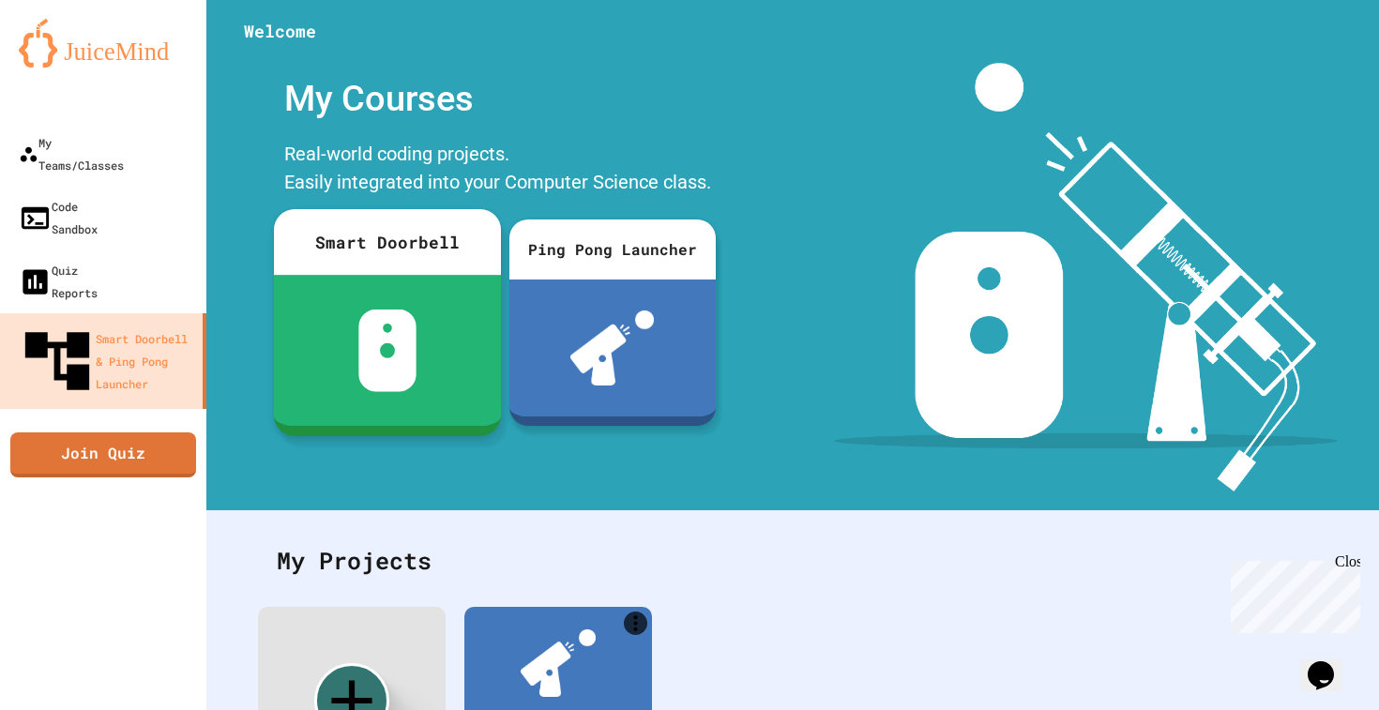
click at [322, 296] on div at bounding box center [387, 350] width 227 height 151
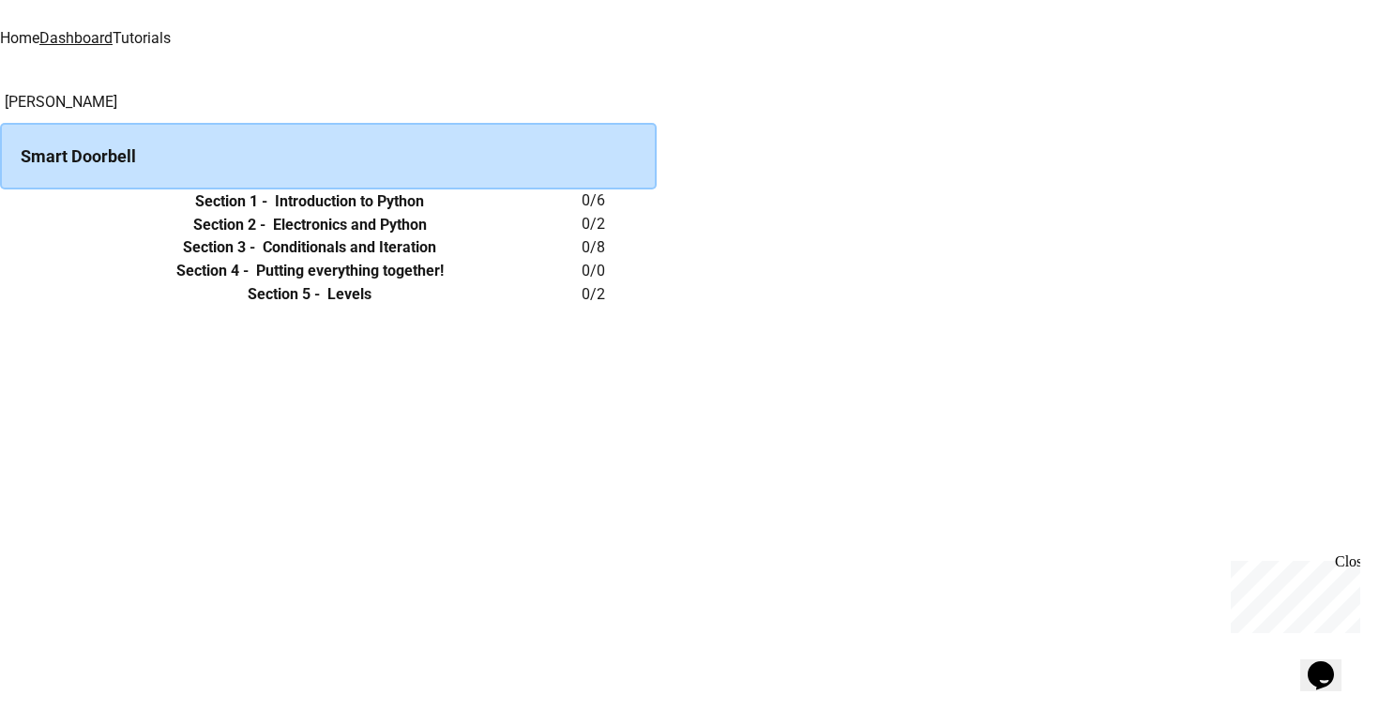
click at [0, 202] on button "expand row" at bounding box center [0, 202] width 0 height 0
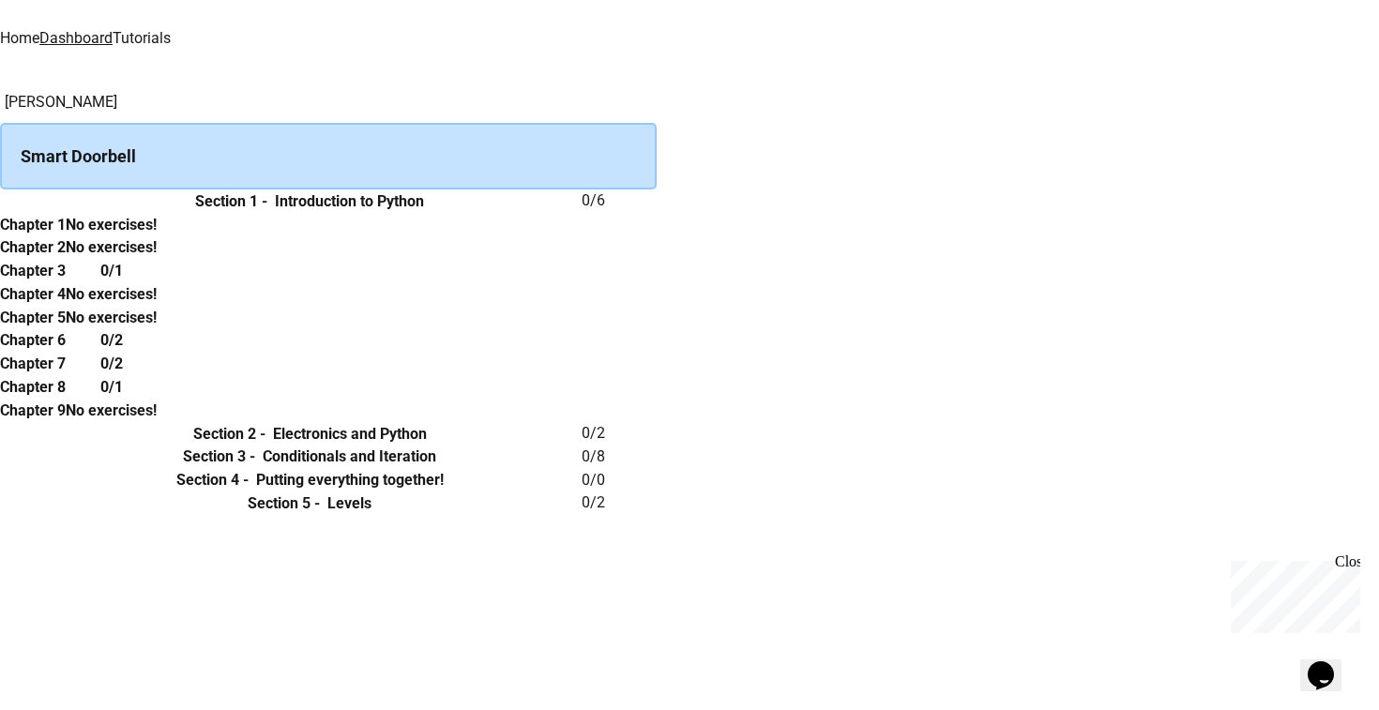
click at [0, 202] on icon "expand row" at bounding box center [0, 202] width 0 height 0
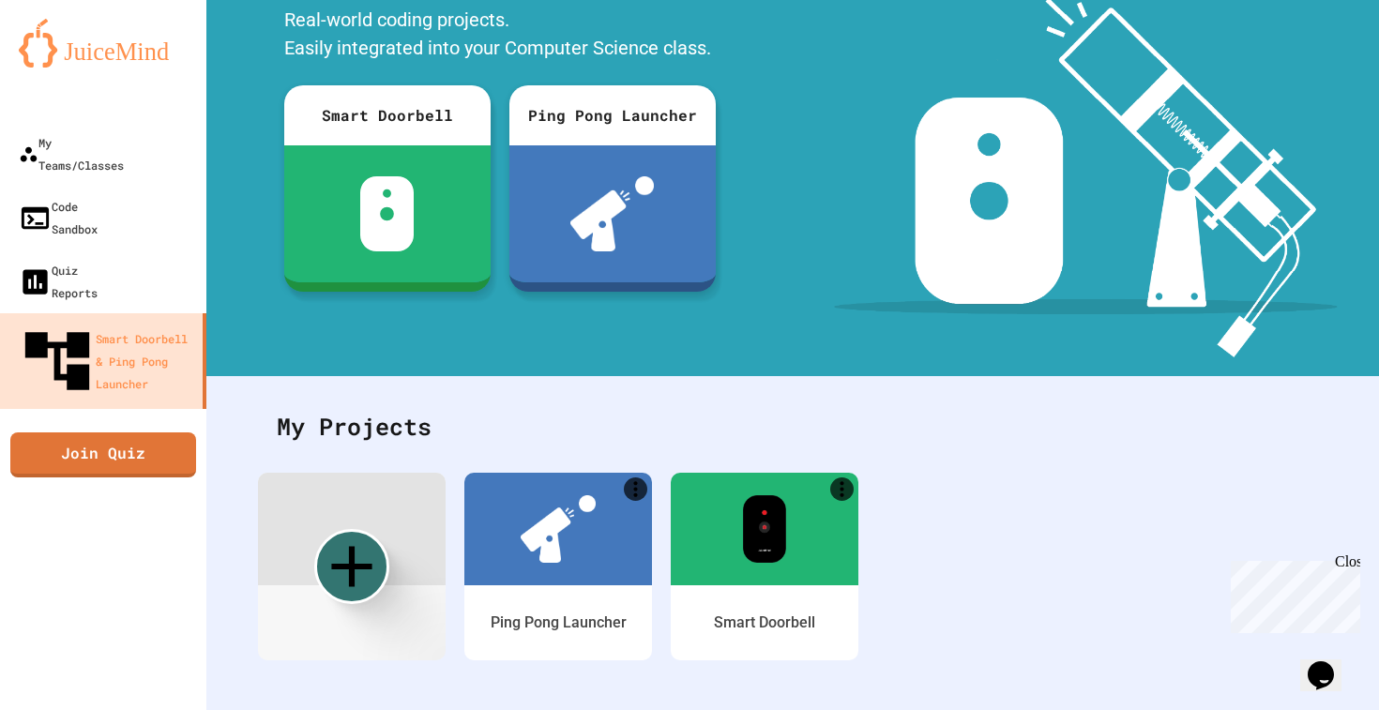
scroll to position [144, 0]
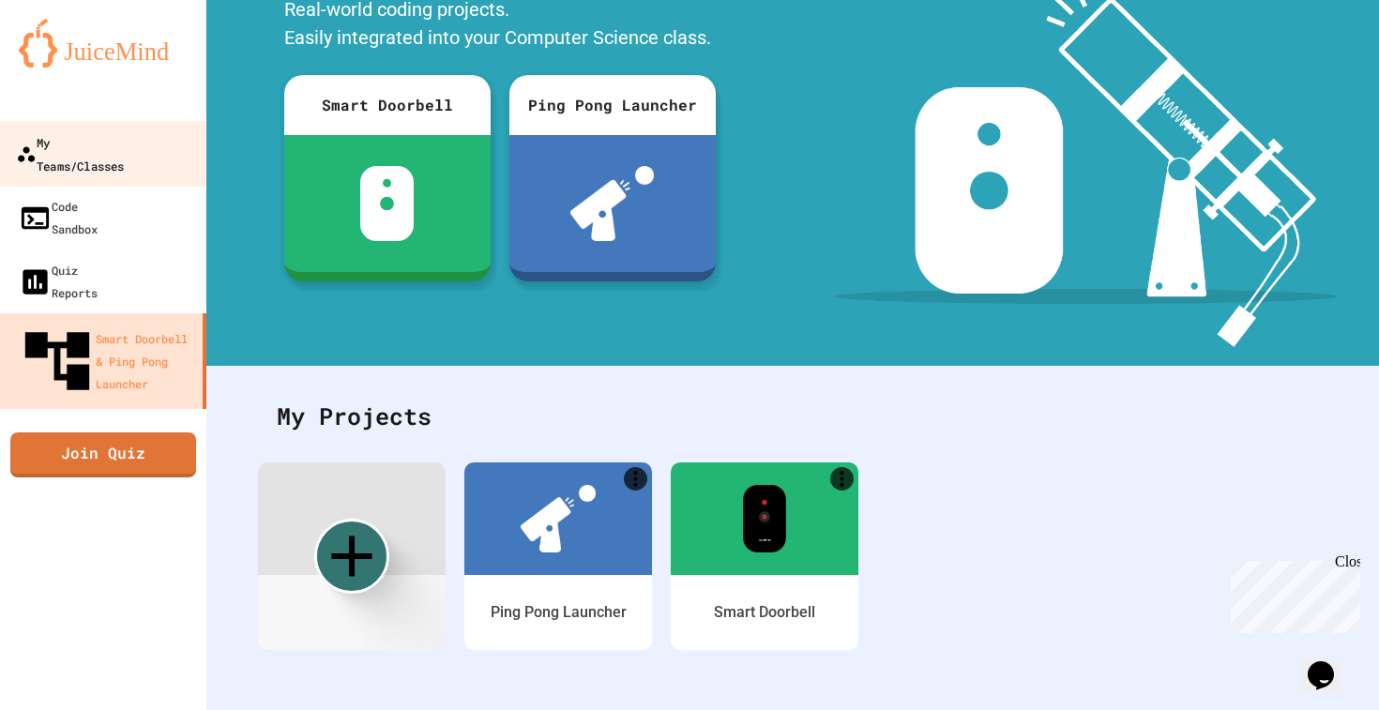
click at [121, 147] on div "My Teams/Classes" at bounding box center [70, 153] width 108 height 46
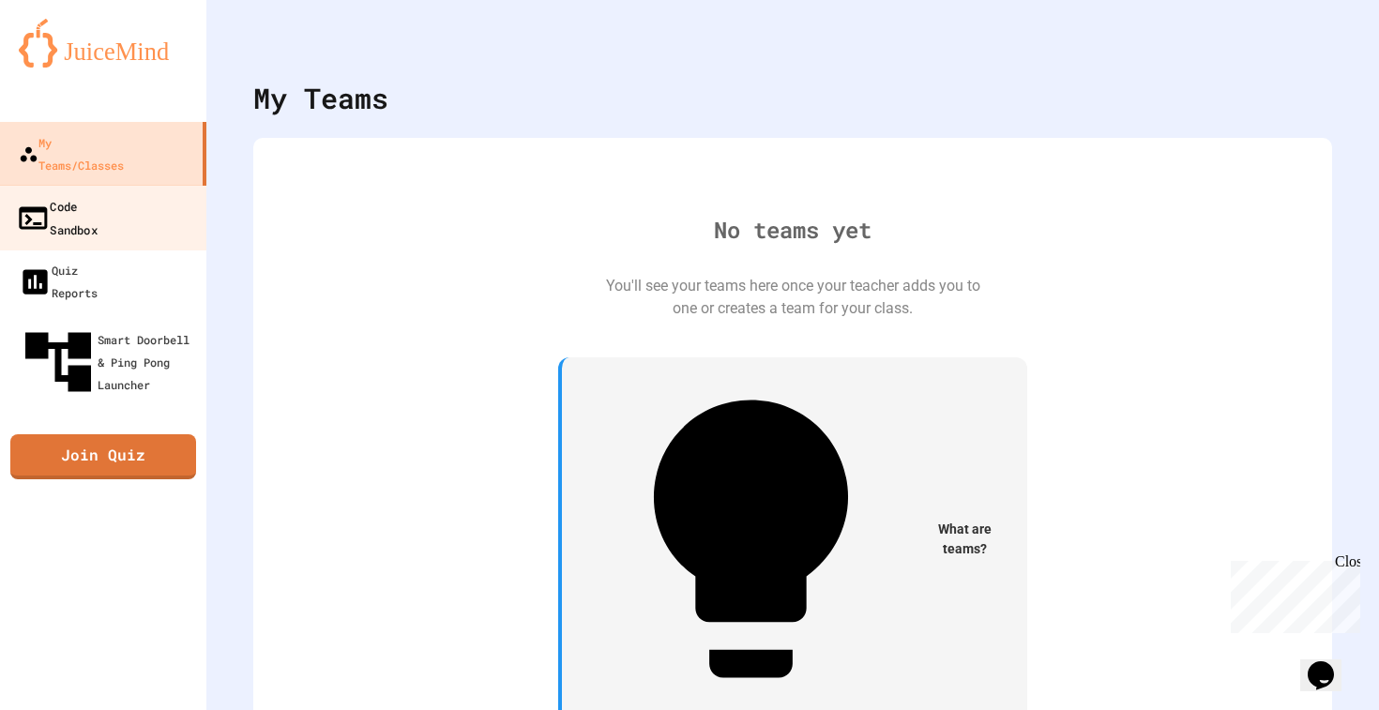
click at [98, 194] on div "Code Sandbox" at bounding box center [57, 217] width 82 height 46
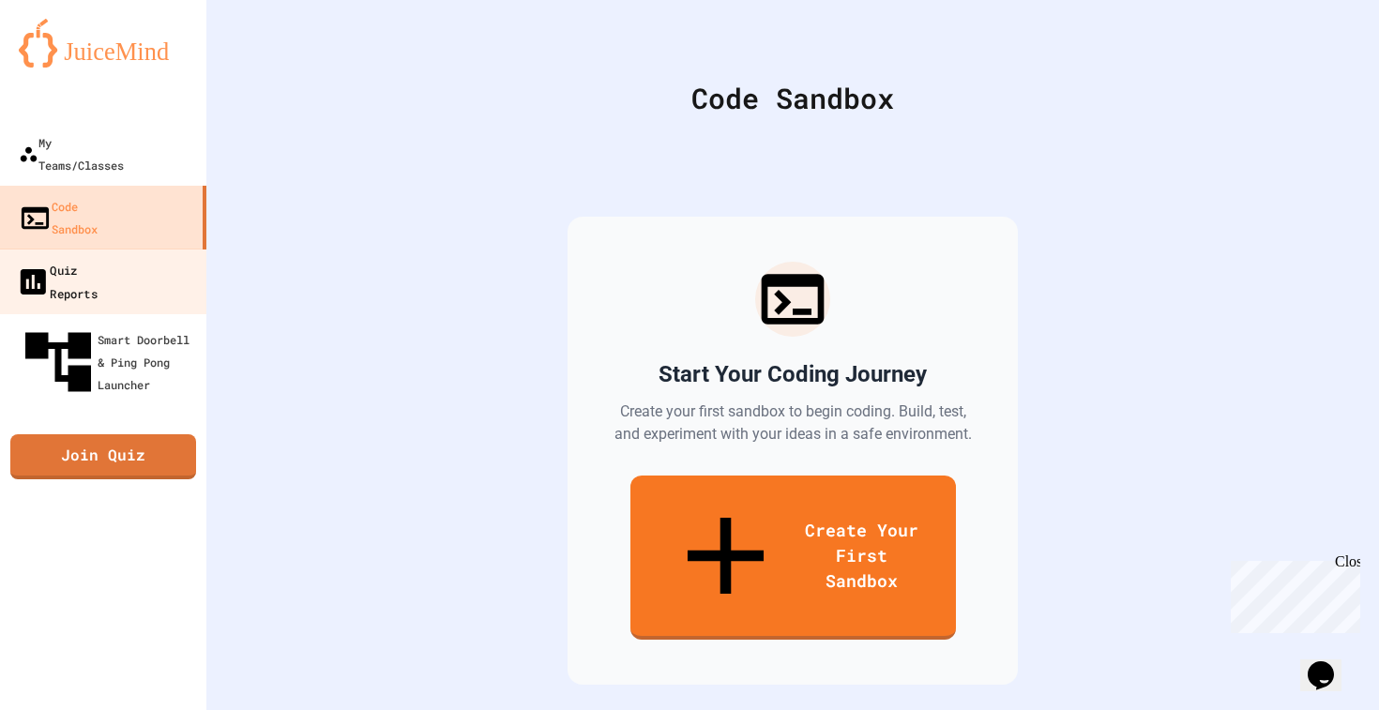
click at [93, 249] on link "Quiz Reports" at bounding box center [103, 282] width 213 height 66
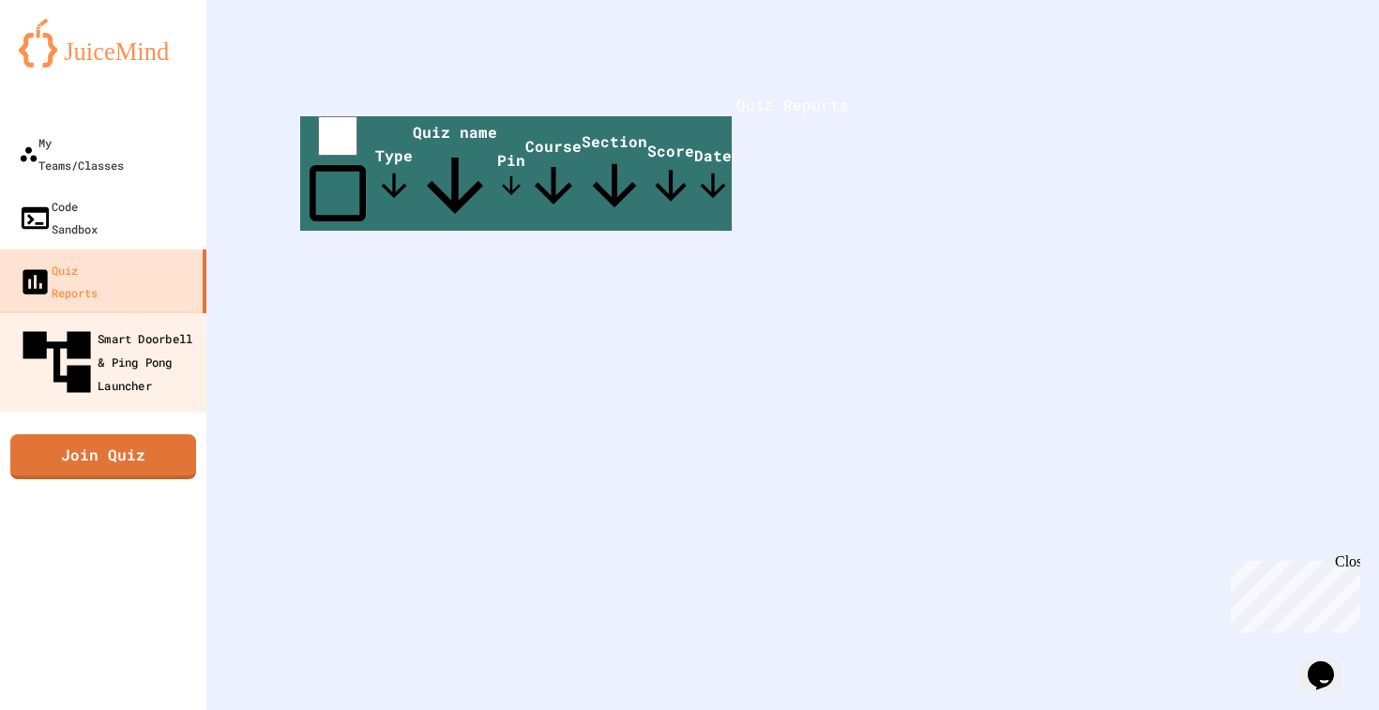
click at [93, 322] on div "Smart Doorbell & Ping Pong Launcher" at bounding box center [109, 363] width 186 height 82
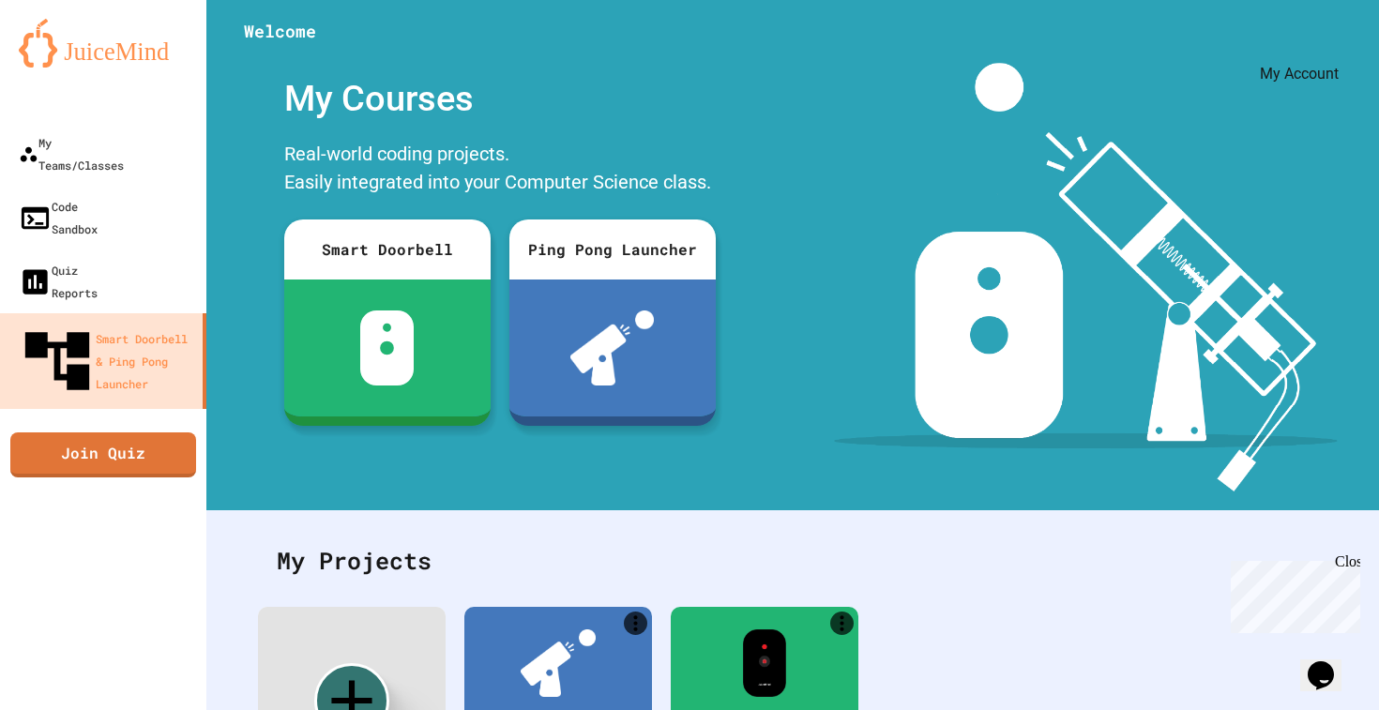
click at [1323, 46] on icon "My Account" at bounding box center [1323, 46] width 0 height 0
click at [1308, 709] on div at bounding box center [689, 710] width 1379 height 0
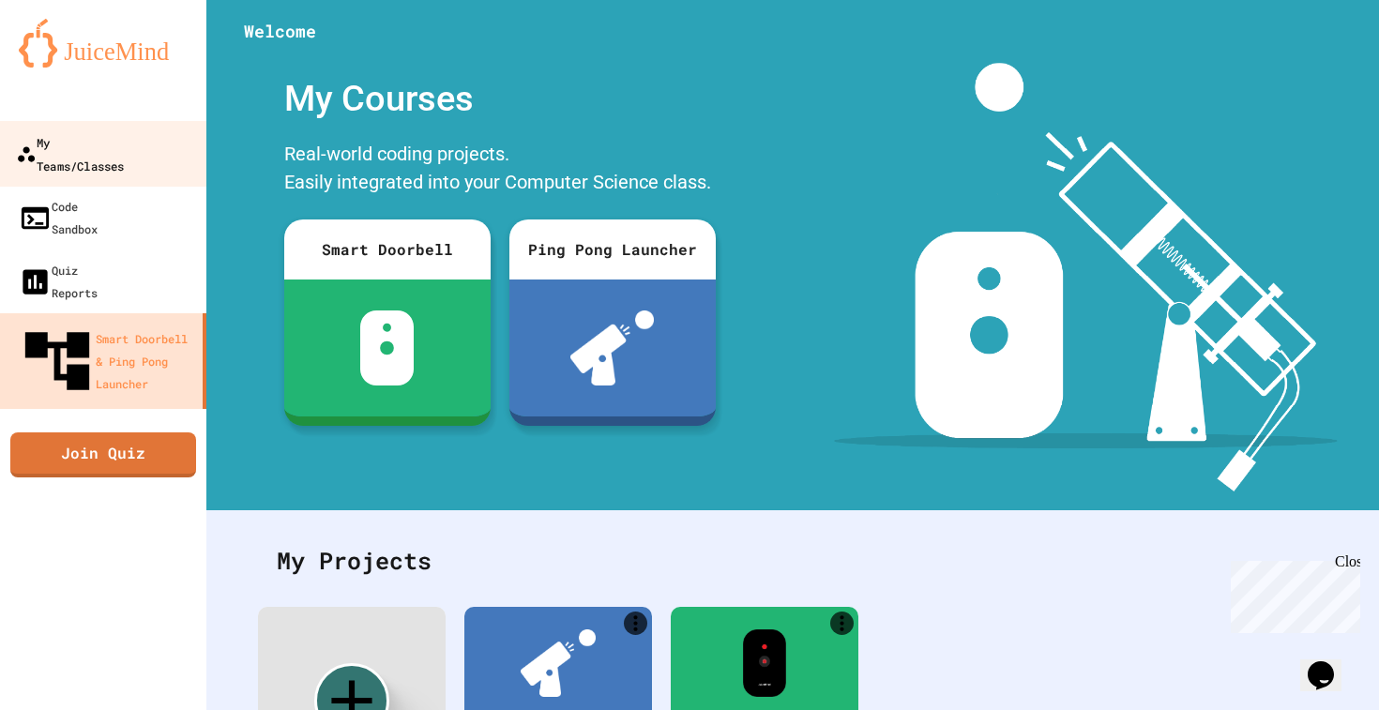
click at [116, 146] on div "My Teams/Classes" at bounding box center [70, 153] width 108 height 46
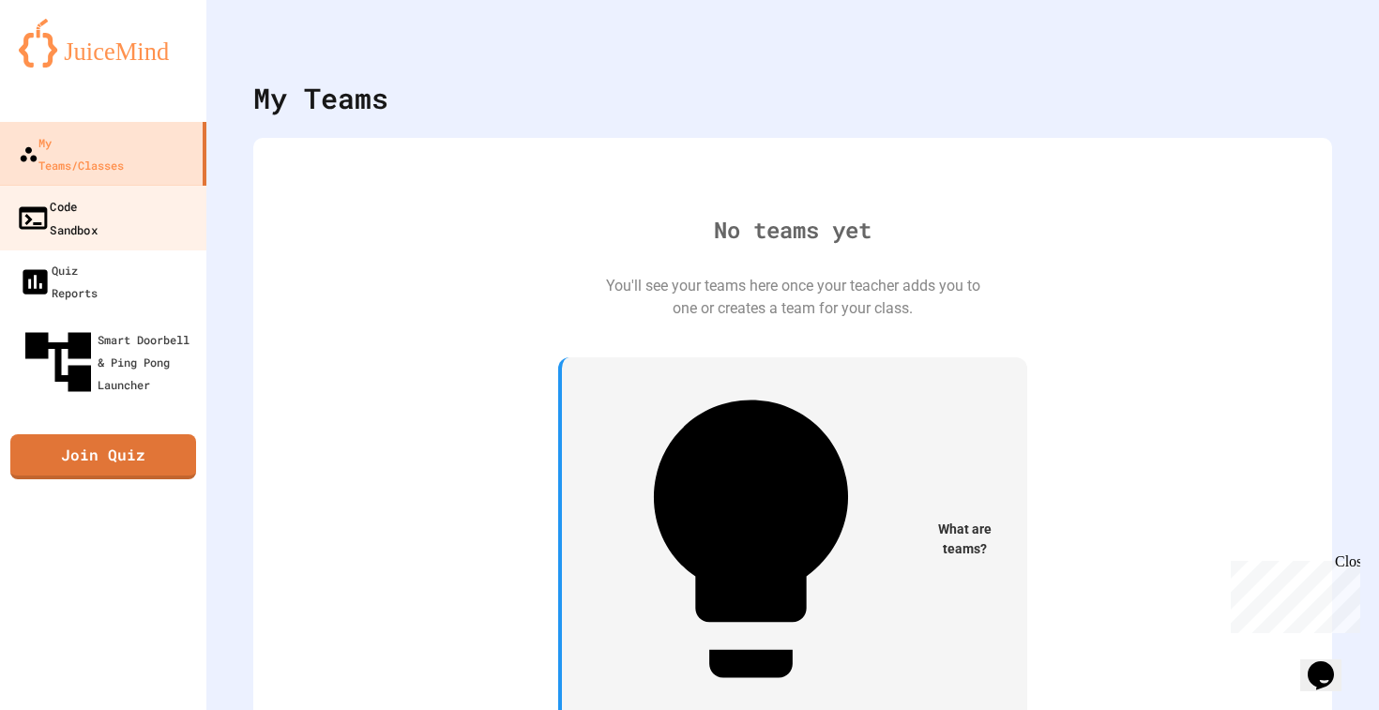
click at [151, 185] on link "Code Sandbox" at bounding box center [103, 218] width 213 height 66
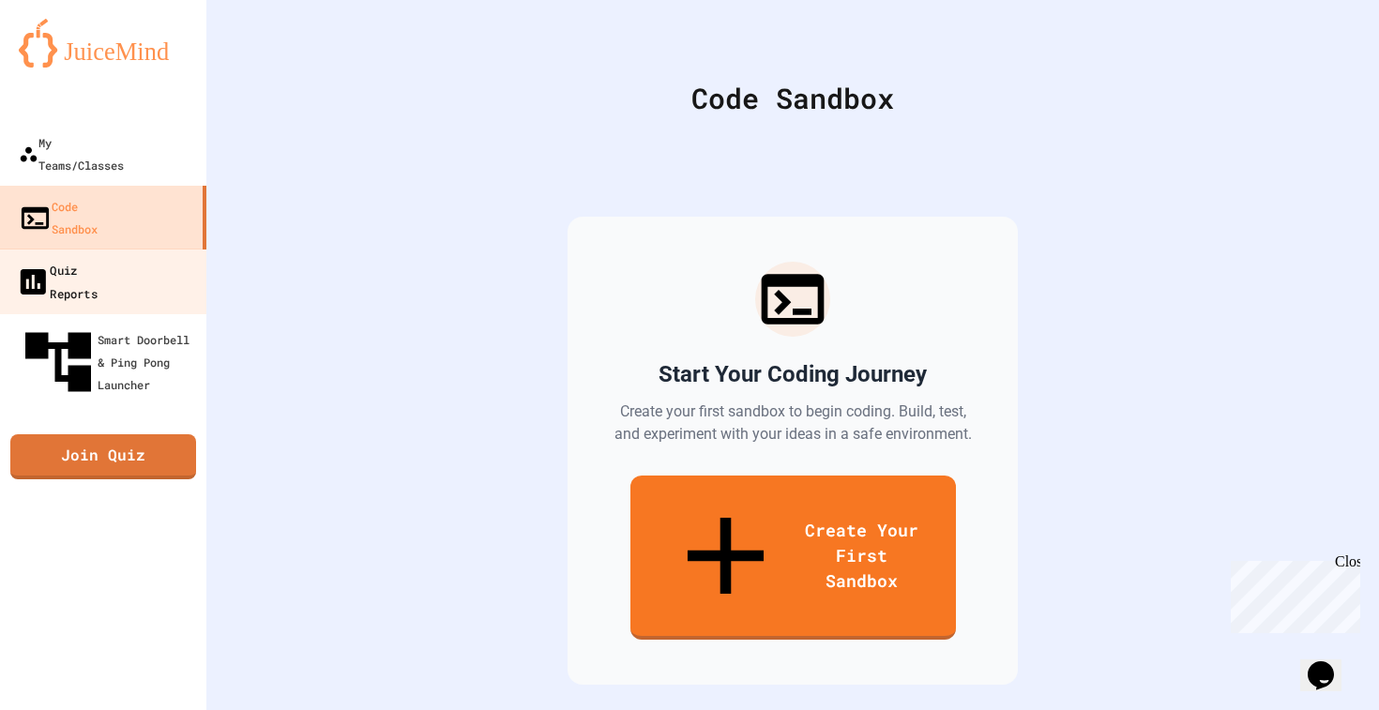
click at [98, 258] on div "Quiz Reports" at bounding box center [57, 281] width 82 height 46
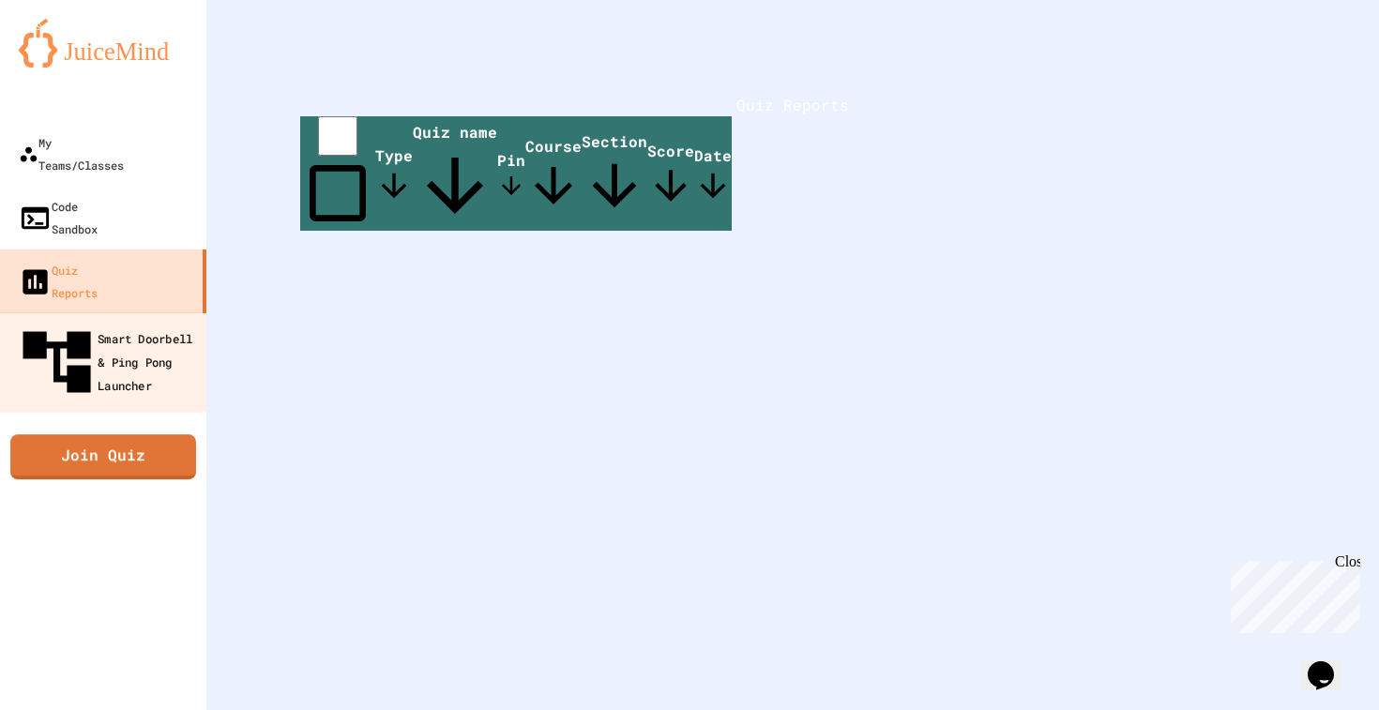
click at [182, 322] on div "Smart Doorbell & Ping Pong Launcher" at bounding box center [109, 363] width 186 height 82
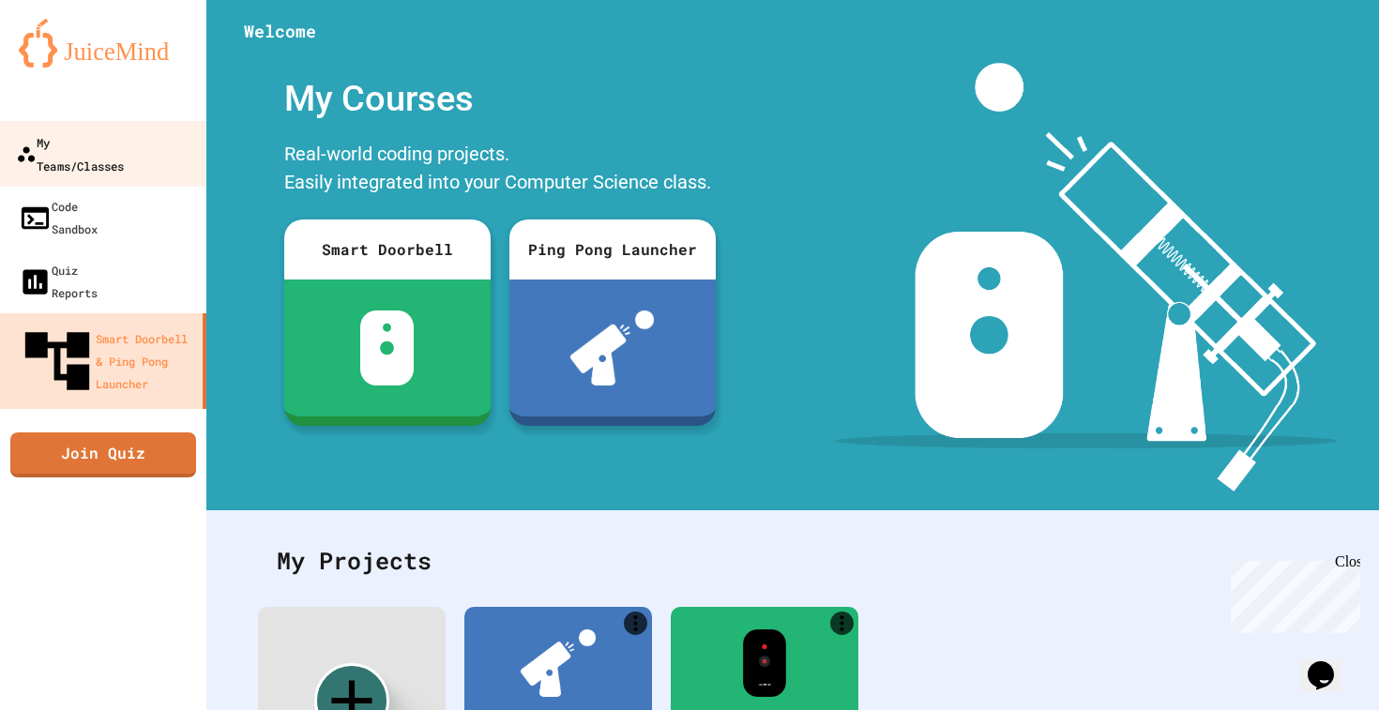
click at [124, 142] on div "My Teams/Classes" at bounding box center [70, 153] width 108 height 46
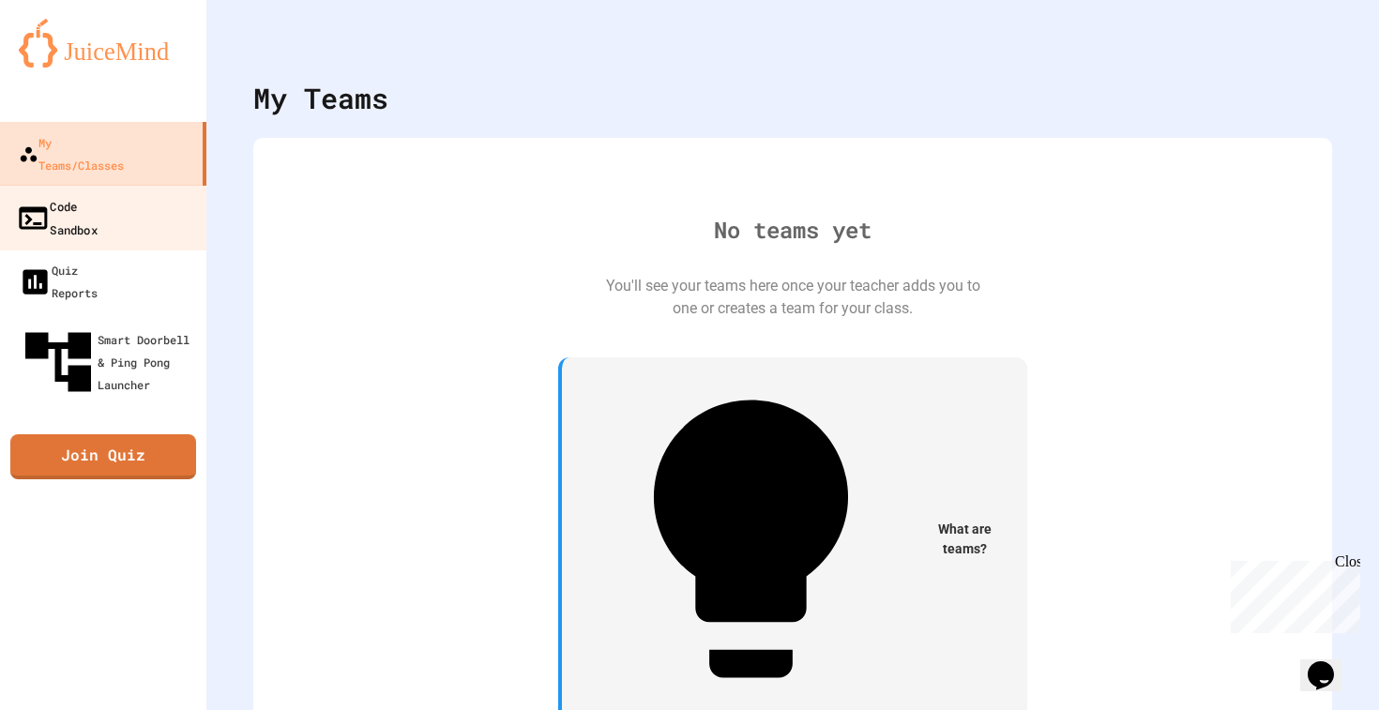
click at [139, 187] on link "Code Sandbox" at bounding box center [103, 218] width 213 height 66
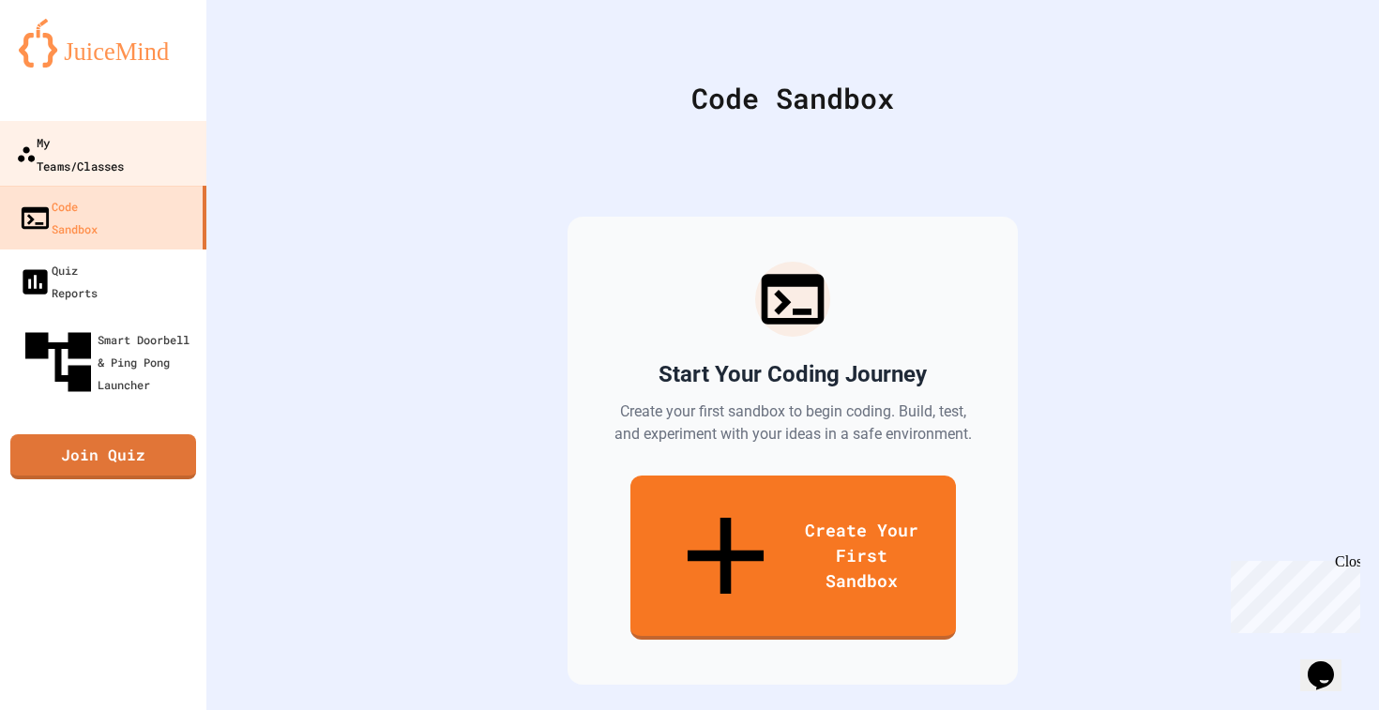
click at [124, 148] on div "My Teams/Classes" at bounding box center [70, 153] width 108 height 46
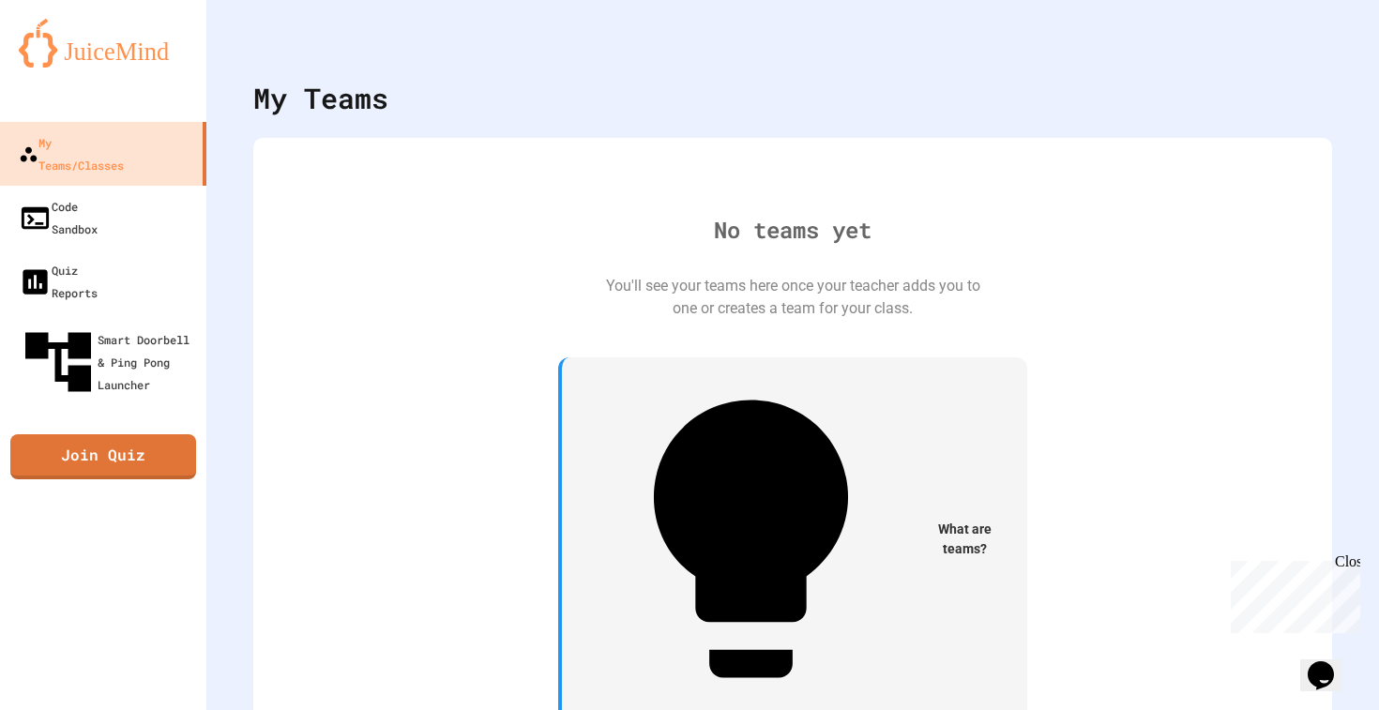
click at [731, 456] on div "What are teams?" at bounding box center [794, 538] width 420 height 333
drag, startPoint x: 658, startPoint y: 456, endPoint x: 687, endPoint y: 460, distance: 29.3
click at [925, 520] on span "What are teams?" at bounding box center [965, 539] width 80 height 39
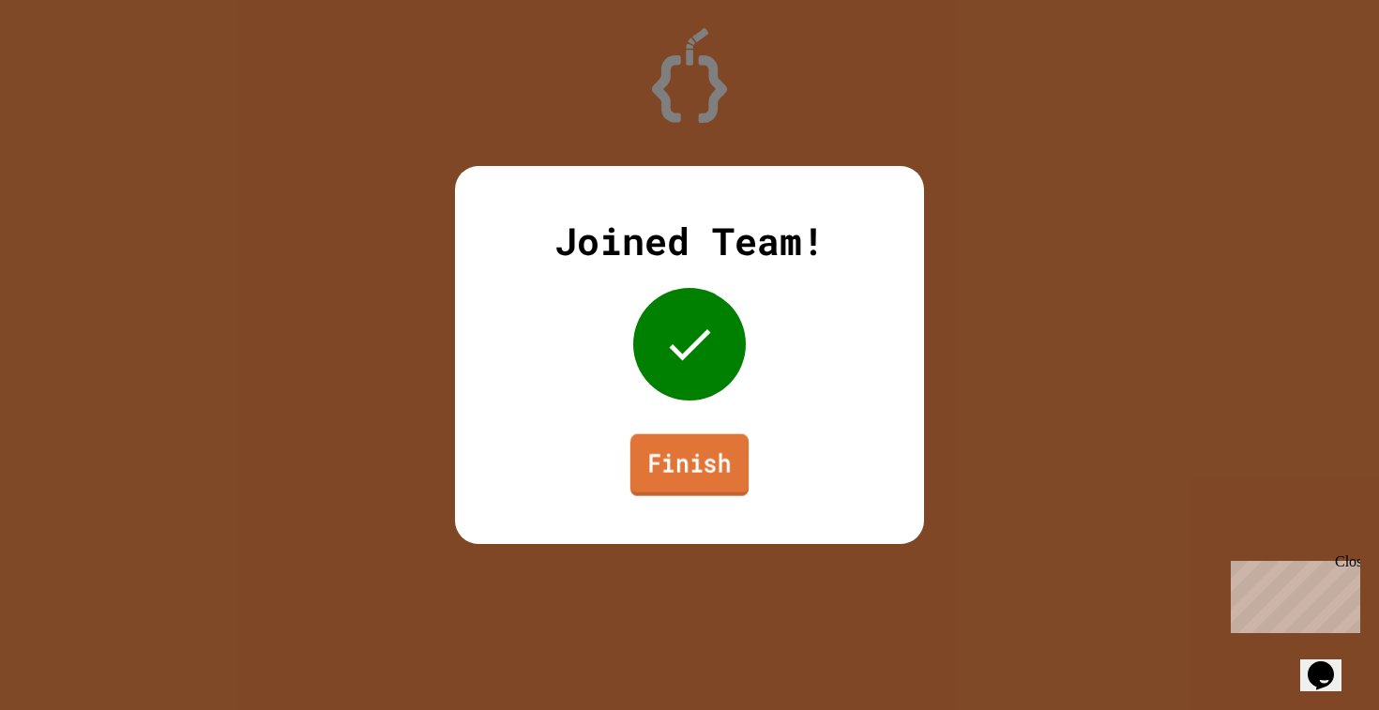
click at [696, 468] on link "Finish" at bounding box center [689, 465] width 118 height 62
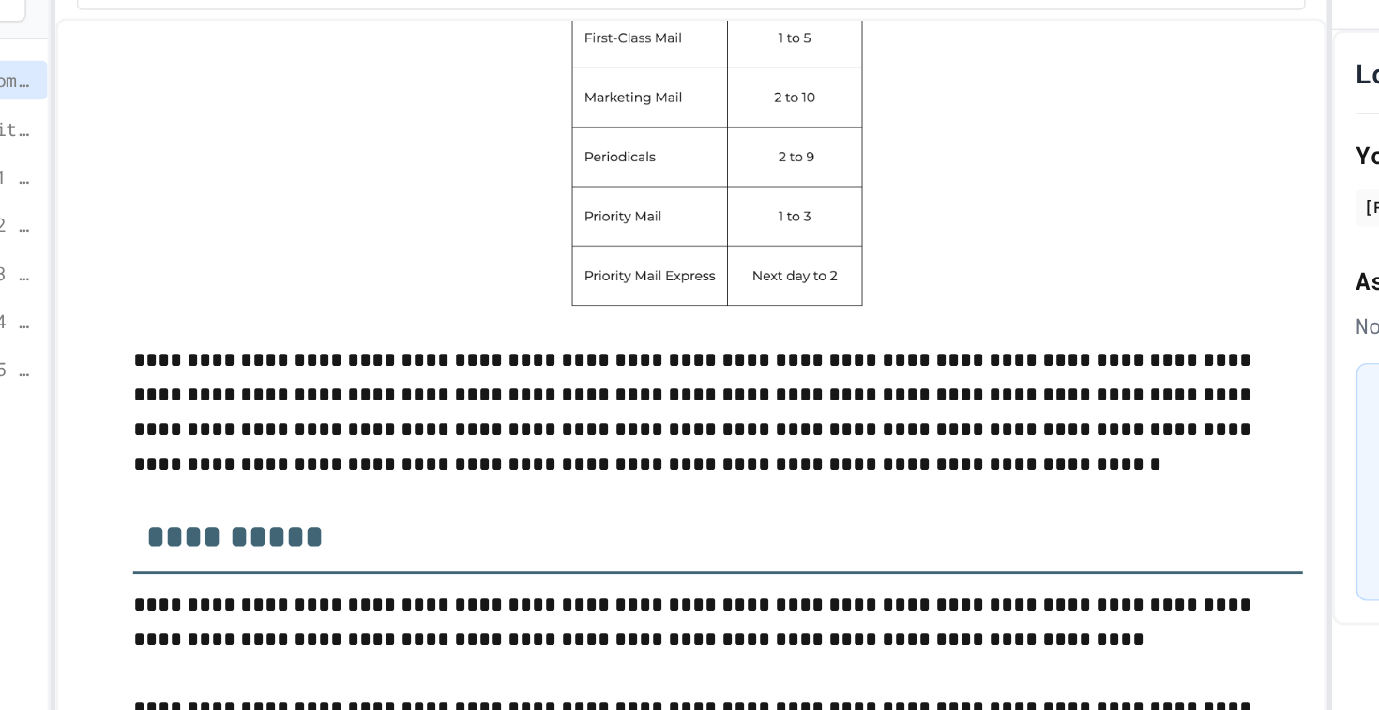
scroll to position [5614, 0]
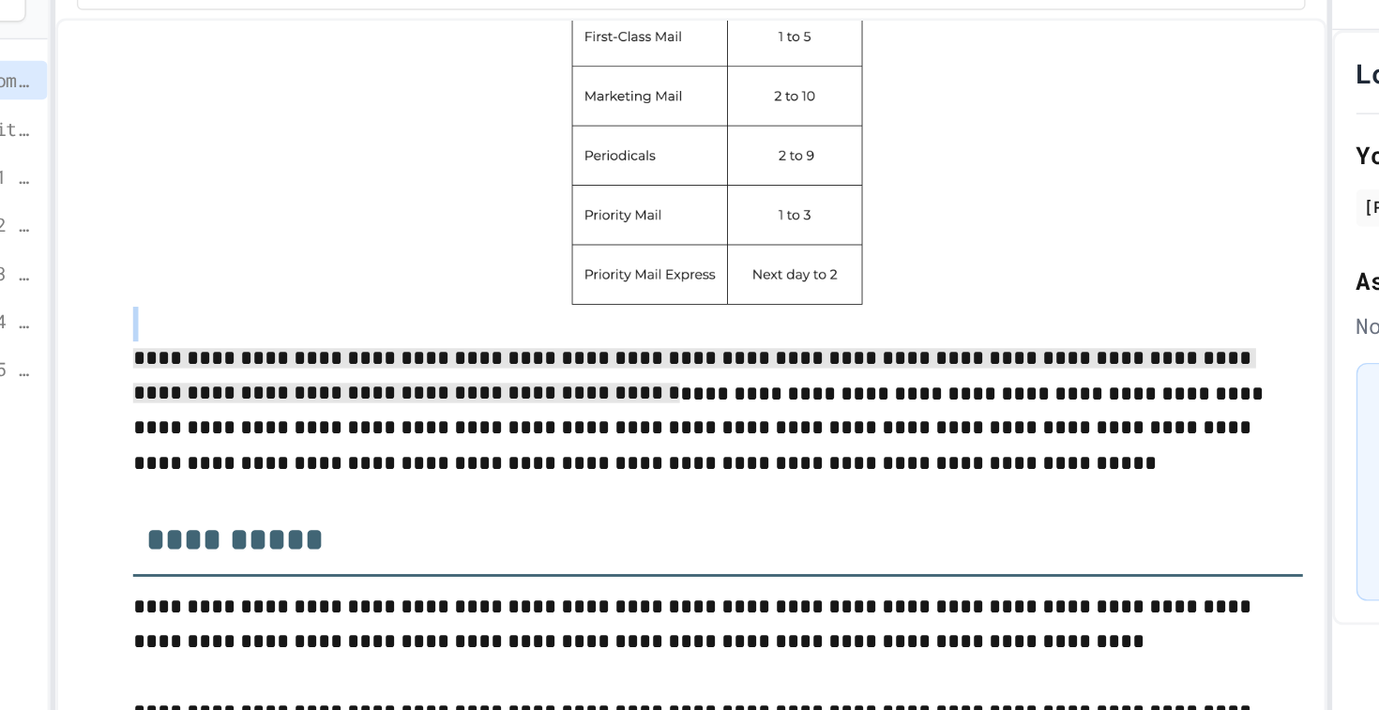
drag, startPoint x: 507, startPoint y: 325, endPoint x: 487, endPoint y: 260, distance: 67.7
click at [487, 253] on div at bounding box center [674, 127] width 820 height 251
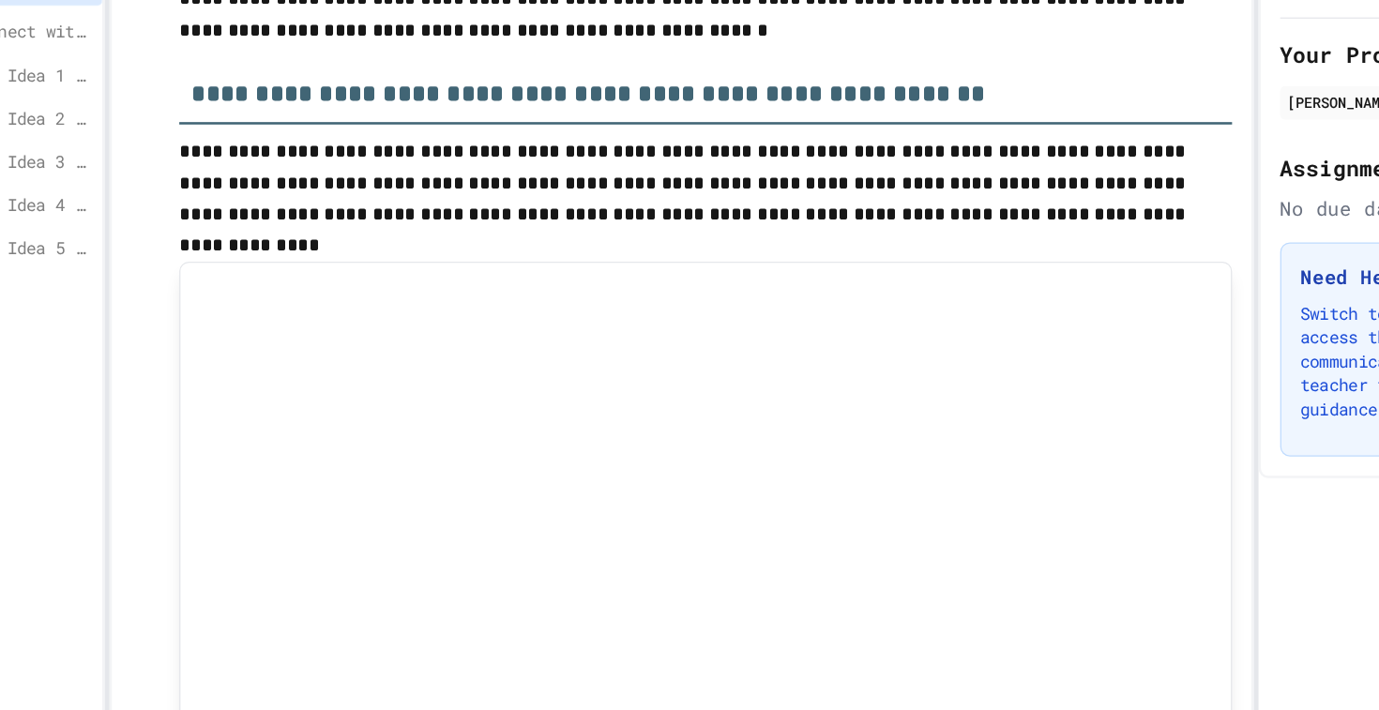
scroll to position [6876, 0]
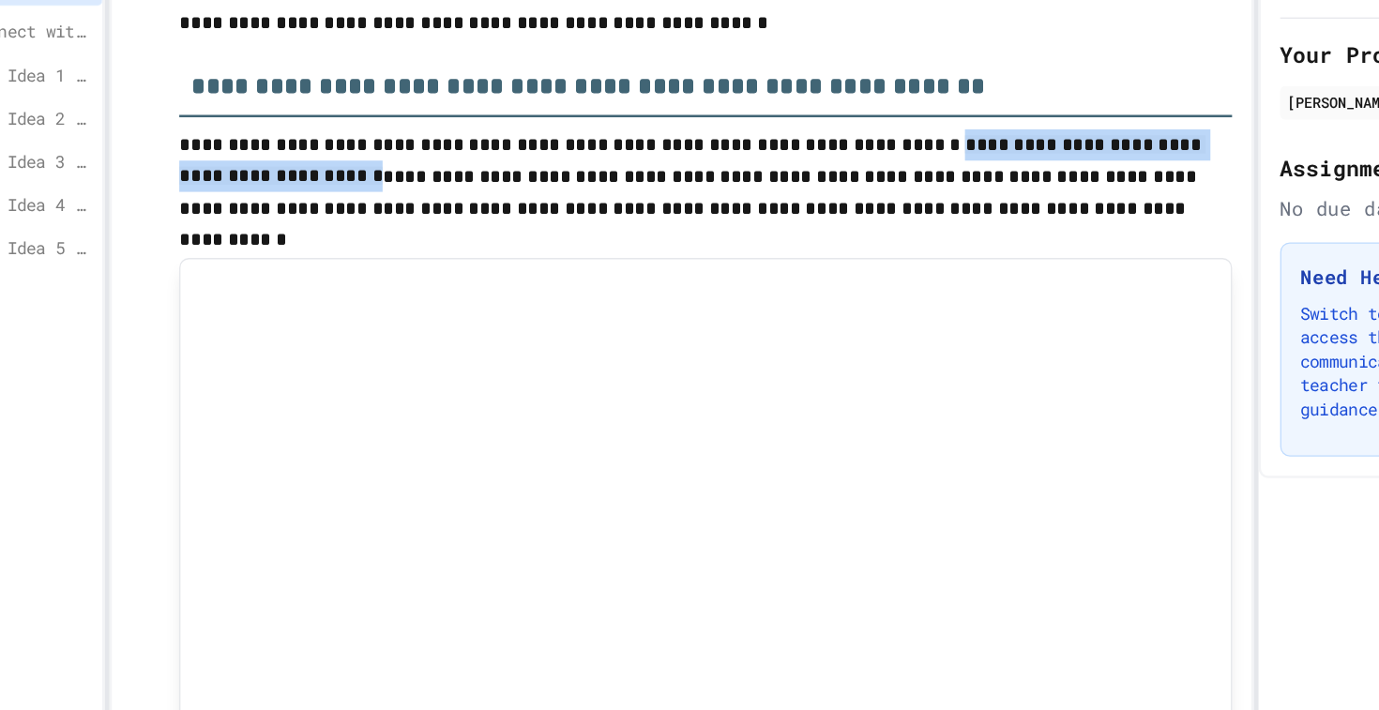
drag, startPoint x: 806, startPoint y: 227, endPoint x: 327, endPoint y: 254, distance: 479.2
click at [328, 255] on p "**********" at bounding box center [674, 243] width 820 height 77
copy p "**********"
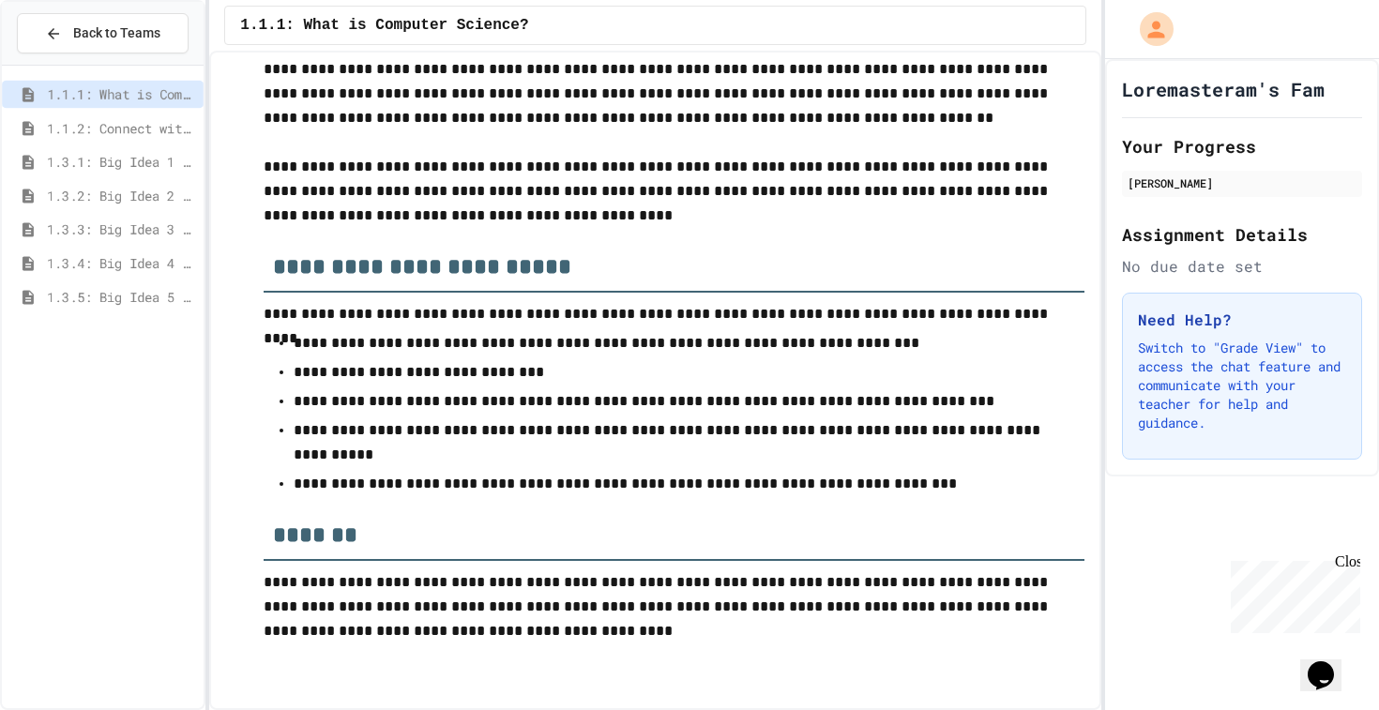
scroll to position [7816, 0]
